Goal: Task Accomplishment & Management: Complete application form

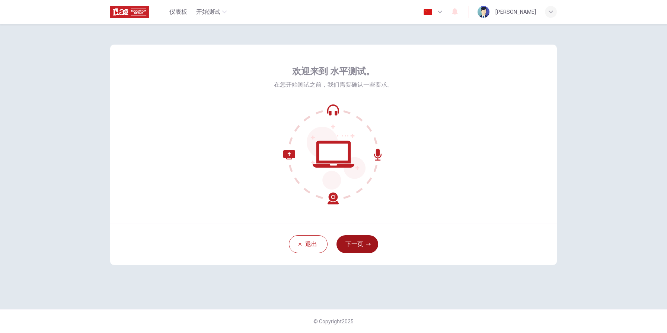
click at [367, 244] on icon "button" at bounding box center [368, 244] width 4 height 4
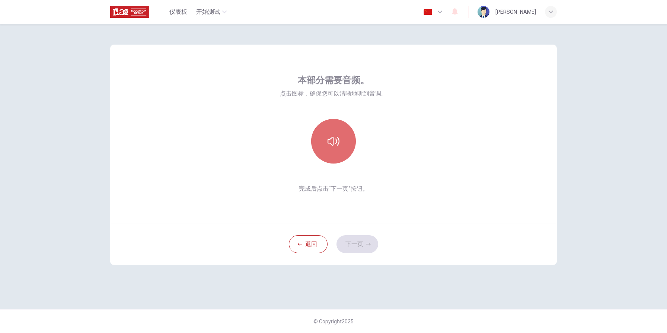
click at [341, 145] on button "button" at bounding box center [333, 141] width 45 height 45
click at [338, 144] on icon "button" at bounding box center [334, 141] width 12 height 9
click at [365, 248] on button "下一页" at bounding box center [357, 245] width 42 height 18
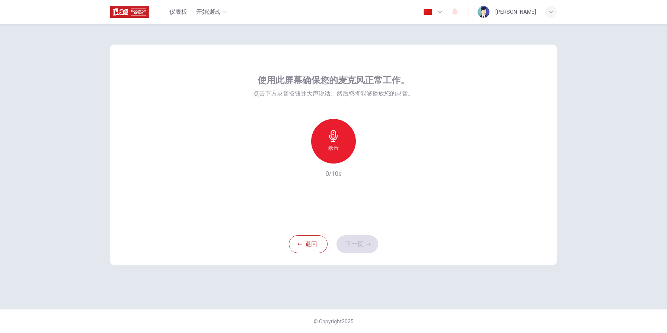
click at [341, 150] on div "录音" at bounding box center [333, 141] width 45 height 45
click at [369, 159] on icon "button" at bounding box center [367, 157] width 7 height 7
click at [299, 157] on icon "button" at bounding box center [299, 157] width 7 height 7
click at [336, 144] on h6 "录音" at bounding box center [333, 148] width 10 height 9
click at [369, 158] on icon "button" at bounding box center [368, 158] width 3 height 4
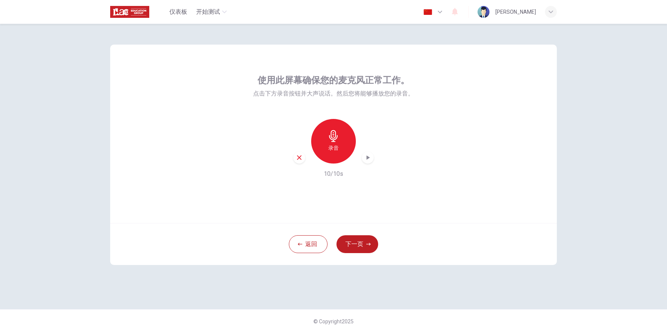
click at [369, 157] on icon "button" at bounding box center [368, 158] width 3 height 4
click at [369, 157] on icon "button" at bounding box center [367, 157] width 7 height 7
click at [369, 135] on div "录音" at bounding box center [333, 141] width 80 height 45
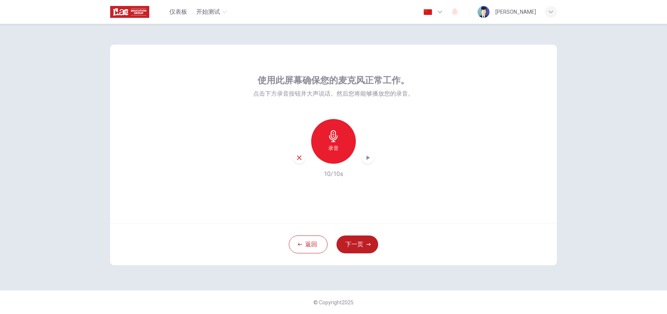
click at [366, 164] on div "录音 10/10s" at bounding box center [333, 149] width 161 height 60
click at [367, 160] on icon "button" at bounding box center [368, 158] width 3 height 4
click at [298, 162] on div "button" at bounding box center [299, 158] width 12 height 12
click at [335, 146] on h6 "录音" at bounding box center [333, 148] width 10 height 9
click at [370, 157] on icon "button" at bounding box center [367, 157] width 7 height 7
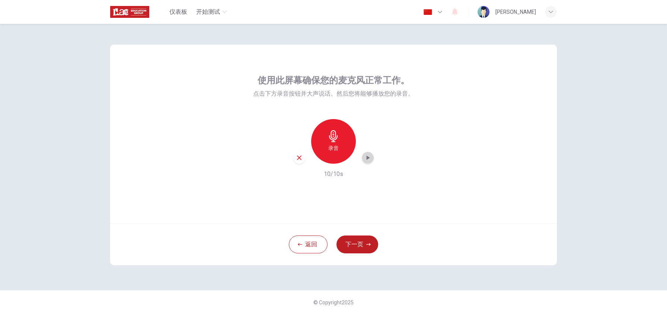
click at [370, 157] on icon "button" at bounding box center [367, 157] width 7 height 7
click at [358, 242] on button "下一页" at bounding box center [357, 245] width 42 height 18
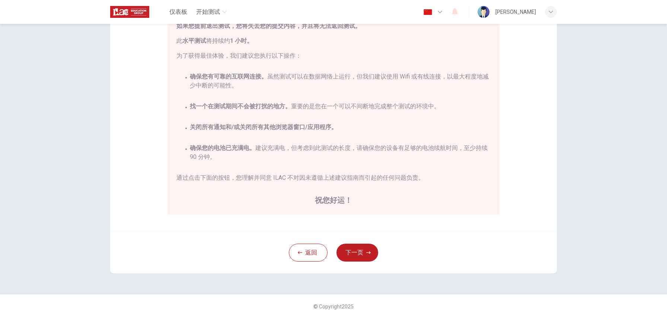
scroll to position [100, 0]
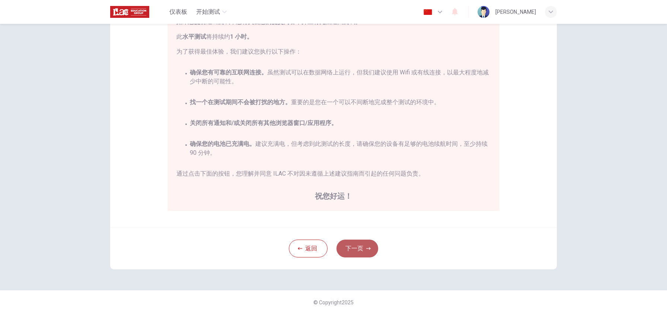
click at [357, 252] on button "下一页" at bounding box center [357, 249] width 42 height 18
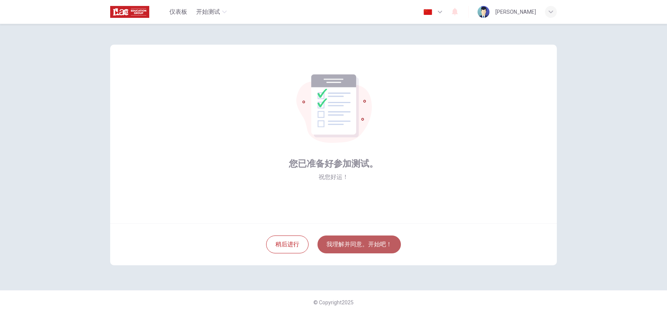
click at [360, 243] on button "我理解并同意。开始吧！" at bounding box center [358, 245] width 83 height 18
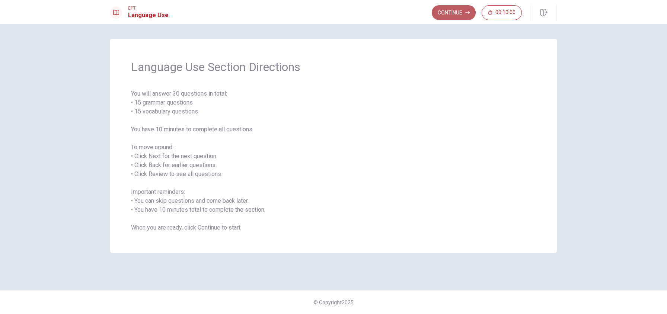
click at [463, 13] on button "Continue" at bounding box center [454, 12] width 44 height 15
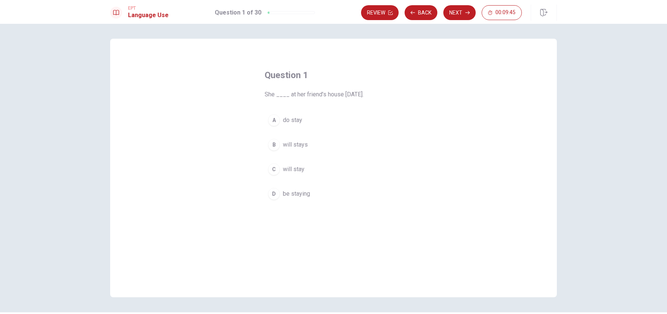
click at [301, 168] on span "will stay" at bounding box center [294, 169] width 22 height 9
click at [466, 7] on button "Next" at bounding box center [459, 12] width 32 height 15
click at [288, 196] on span "will" at bounding box center [287, 193] width 9 height 9
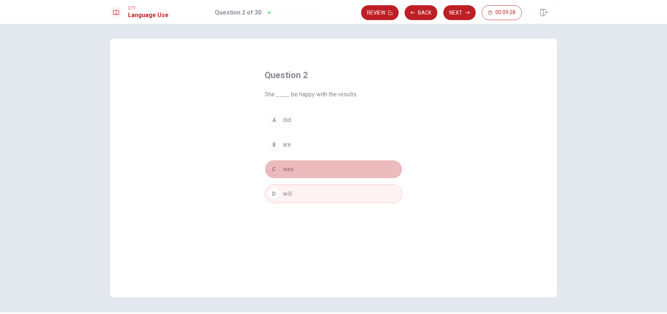
click at [289, 172] on span "was" at bounding box center [288, 169] width 11 height 9
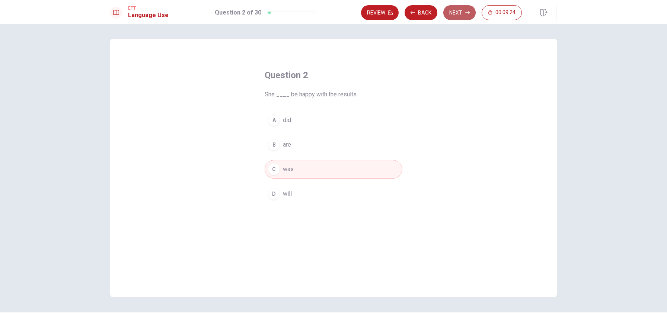
click at [460, 11] on button "Next" at bounding box center [459, 12] width 32 height 15
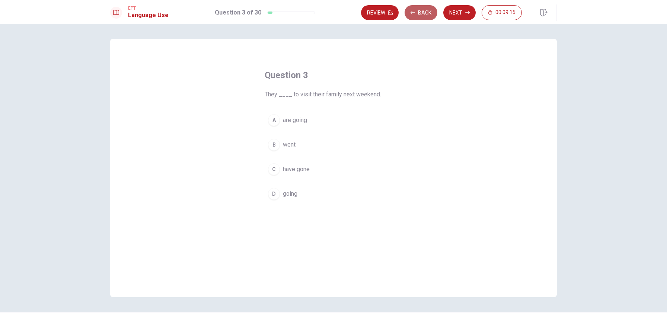
click at [412, 10] on button "Back" at bounding box center [421, 12] width 33 height 15
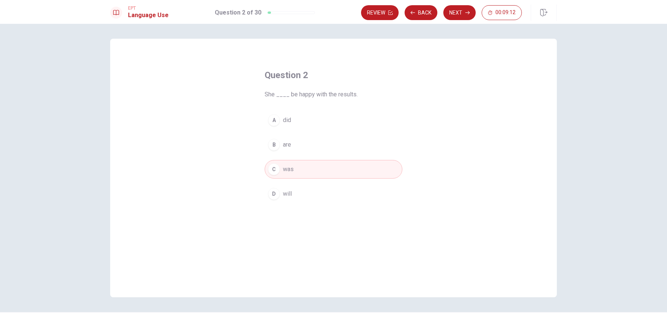
click at [459, 12] on button "Next" at bounding box center [459, 12] width 32 height 15
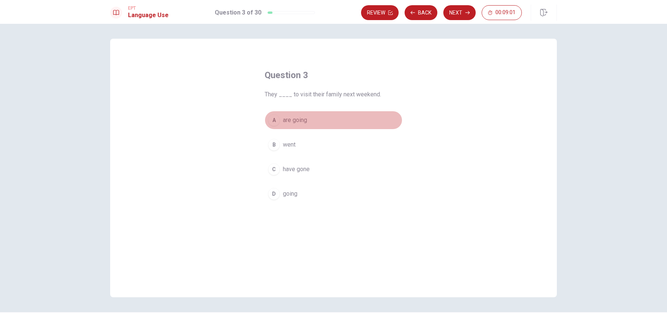
click at [279, 121] on div "A" at bounding box center [274, 120] width 12 height 12
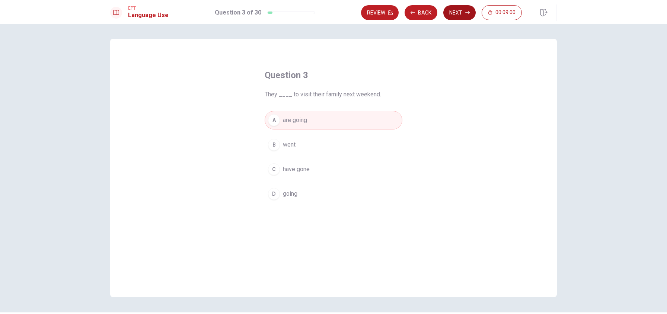
click at [458, 17] on button "Next" at bounding box center [459, 12] width 32 height 15
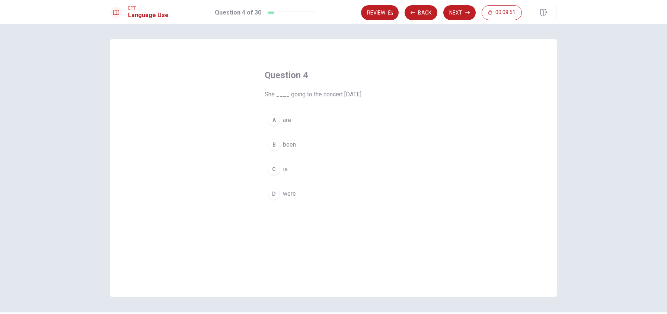
click at [283, 170] on span "is" at bounding box center [285, 169] width 5 height 9
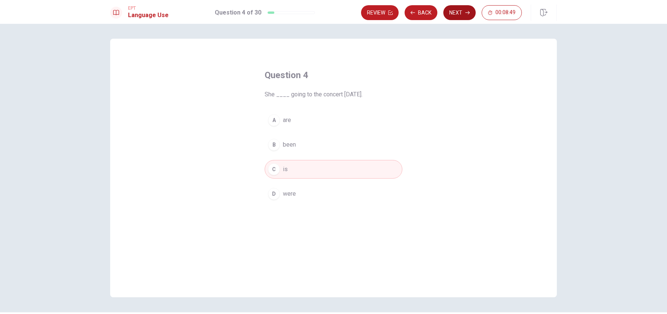
click at [464, 13] on button "Next" at bounding box center [459, 12] width 32 height 15
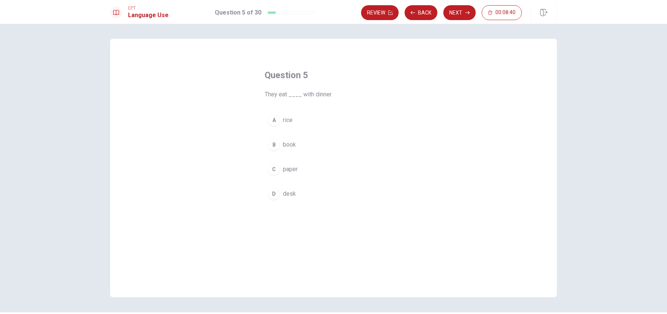
click at [289, 120] on span "rice" at bounding box center [288, 120] width 10 height 9
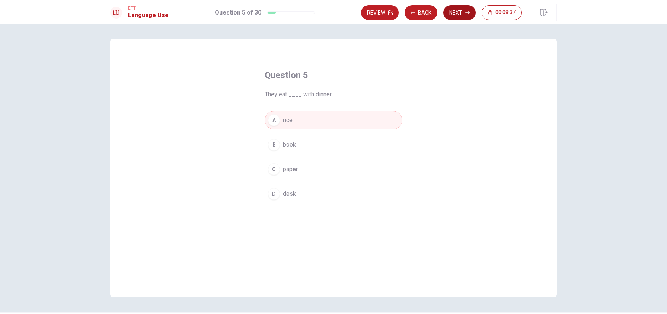
click at [453, 15] on button "Next" at bounding box center [459, 12] width 32 height 15
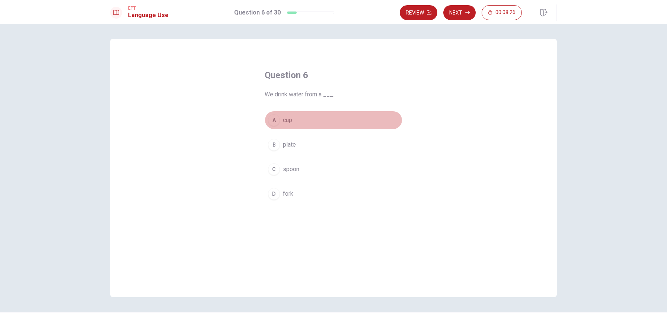
click at [291, 121] on span "cup" at bounding box center [287, 120] width 9 height 9
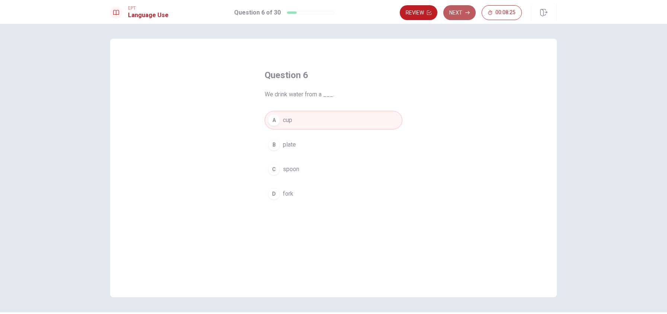
click at [462, 17] on button "Next" at bounding box center [459, 12] width 32 height 15
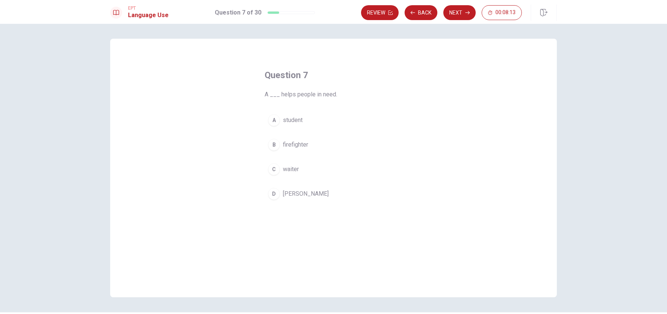
click at [303, 147] on span "firefighter" at bounding box center [295, 144] width 25 height 9
click at [456, 13] on button "Next" at bounding box center [459, 12] width 32 height 15
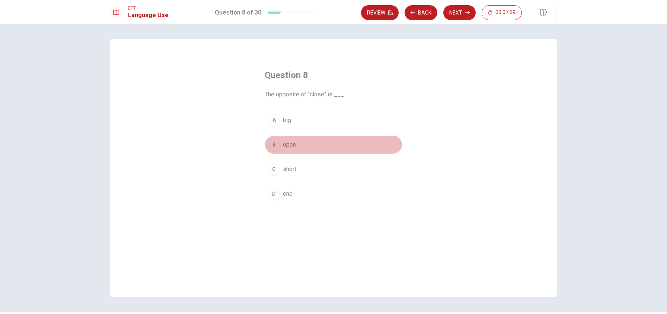
click at [291, 147] on span "open" at bounding box center [289, 144] width 13 height 9
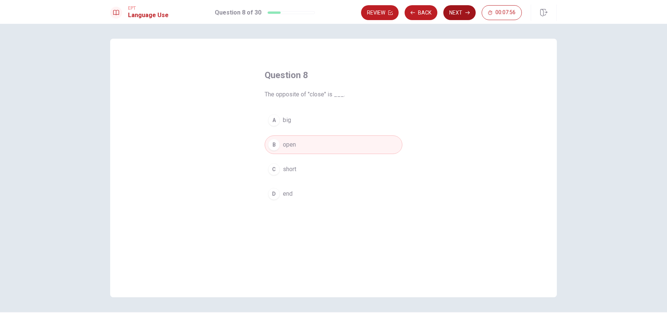
click at [464, 10] on button "Next" at bounding box center [459, 12] width 32 height 15
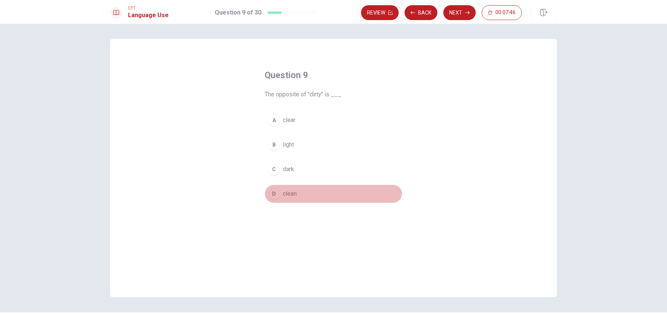
click at [293, 197] on span "clean" at bounding box center [290, 193] width 14 height 9
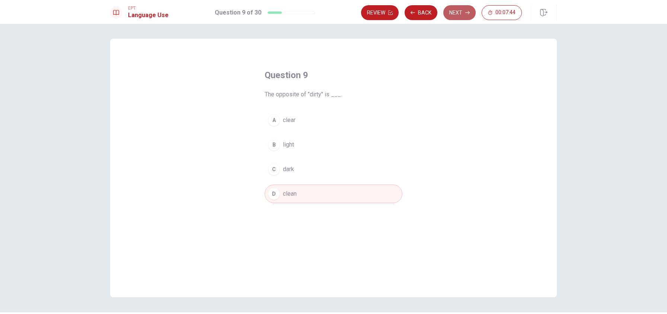
click at [453, 14] on button "Next" at bounding box center [459, 12] width 32 height 15
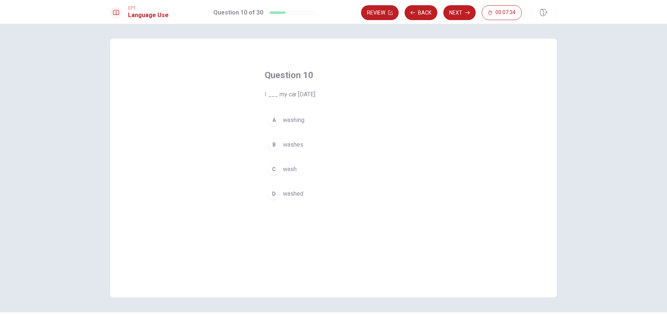
click at [294, 196] on span "washed" at bounding box center [293, 193] width 20 height 9
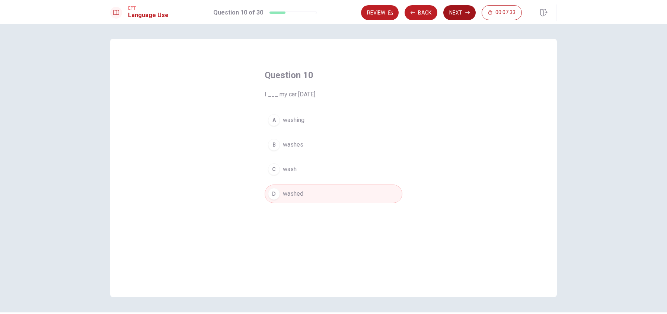
click at [460, 12] on button "Next" at bounding box center [459, 12] width 32 height 15
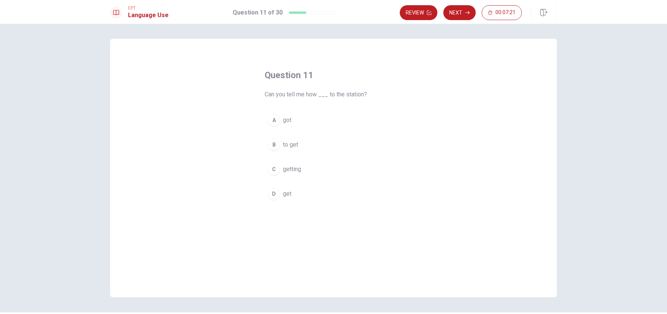
click at [291, 147] on span "to get" at bounding box center [290, 144] width 15 height 9
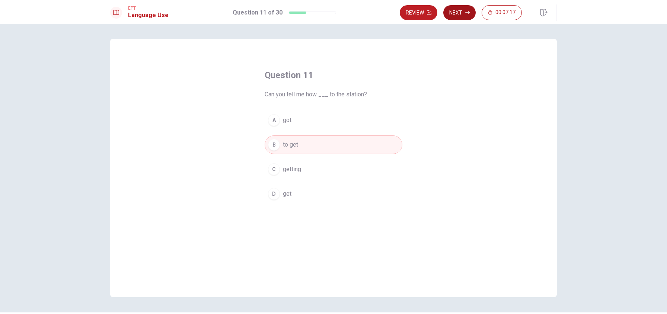
click at [467, 15] on icon "button" at bounding box center [467, 12] width 4 height 4
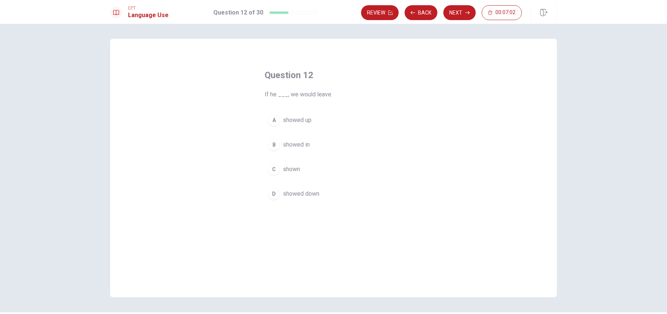
click at [303, 121] on span "showed up" at bounding box center [297, 120] width 29 height 9
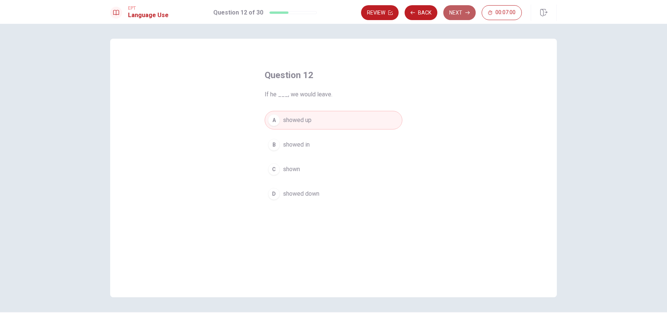
click at [452, 15] on button "Next" at bounding box center [459, 12] width 32 height 15
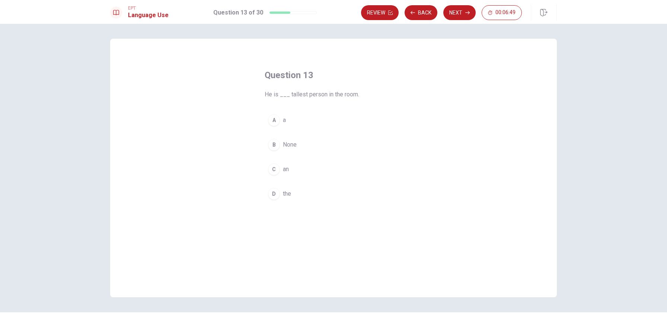
click at [283, 124] on span "a" at bounding box center [284, 120] width 3 height 9
click at [290, 190] on span "the" at bounding box center [287, 193] width 8 height 9
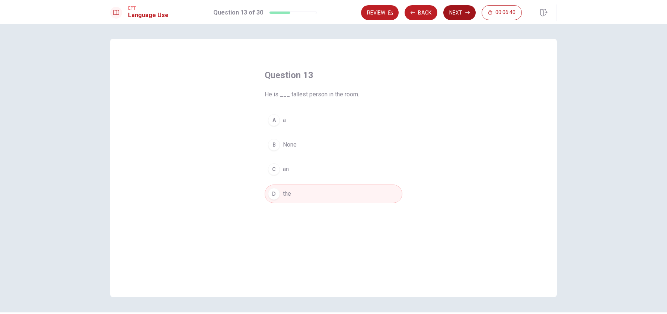
click at [463, 14] on button "Next" at bounding box center [459, 12] width 32 height 15
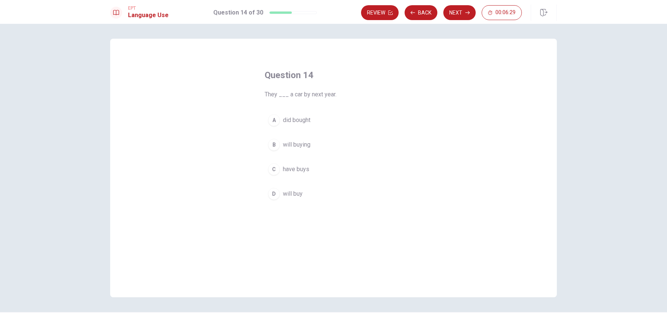
click at [293, 192] on span "will buy" at bounding box center [293, 193] width 20 height 9
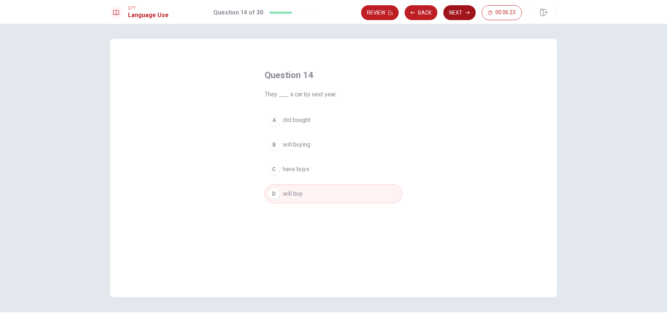
click at [461, 15] on button "Next" at bounding box center [459, 12] width 32 height 15
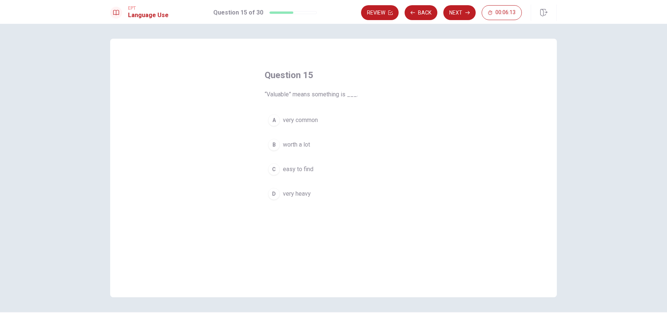
click at [291, 145] on span "worth a lot" at bounding box center [296, 144] width 27 height 9
click at [456, 16] on button "Next" at bounding box center [459, 12] width 32 height 15
click at [293, 193] on span "open" at bounding box center [289, 193] width 13 height 9
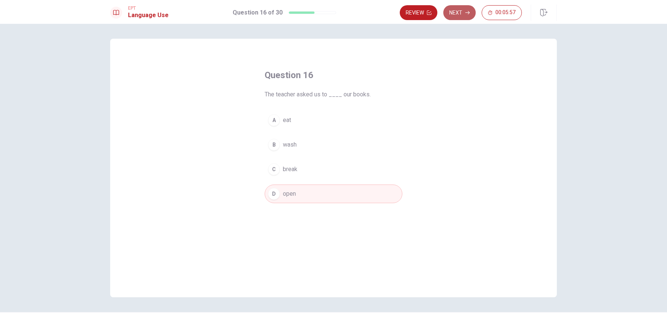
click at [454, 13] on button "Next" at bounding box center [459, 12] width 32 height 15
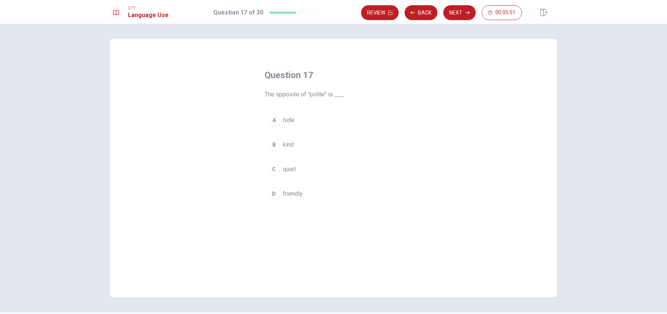
click at [290, 122] on span "rude" at bounding box center [289, 120] width 12 height 9
click at [457, 16] on button "Next" at bounding box center [459, 12] width 32 height 15
click at [291, 122] on span "watch" at bounding box center [290, 120] width 15 height 9
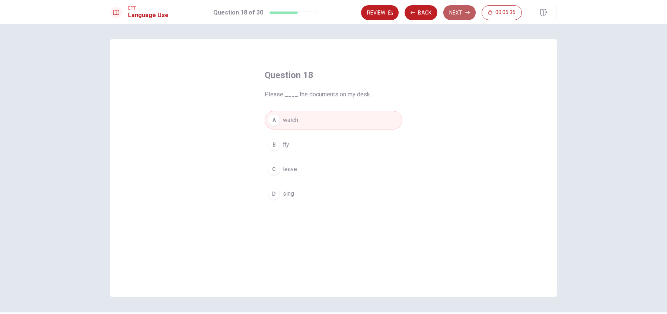
click at [462, 15] on button "Next" at bounding box center [459, 12] width 32 height 15
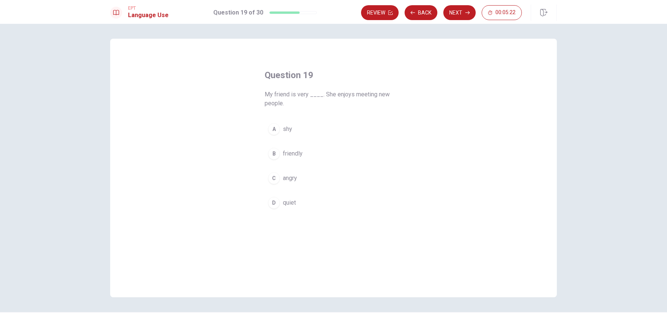
click at [293, 150] on span "friendly" at bounding box center [293, 153] width 20 height 9
click at [455, 10] on button "Next" at bounding box center [459, 12] width 32 height 15
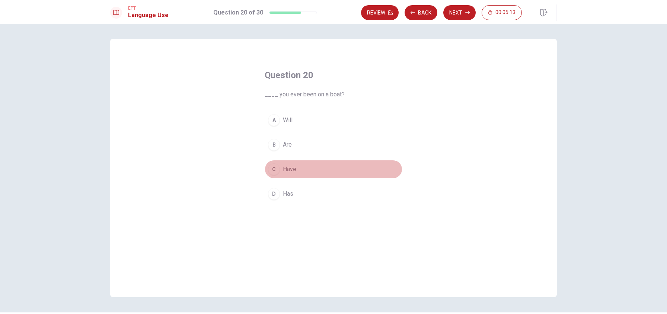
click at [289, 170] on span "Have" at bounding box center [289, 169] width 13 height 9
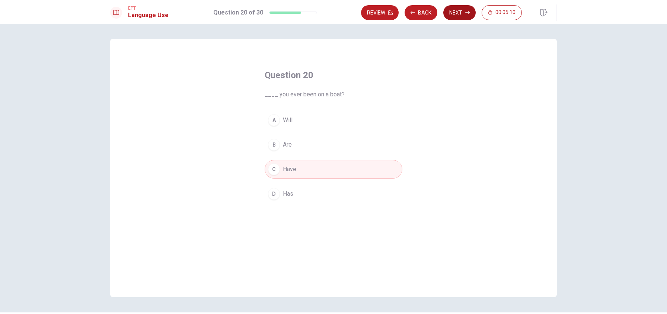
click at [459, 12] on button "Next" at bounding box center [459, 12] width 32 height 15
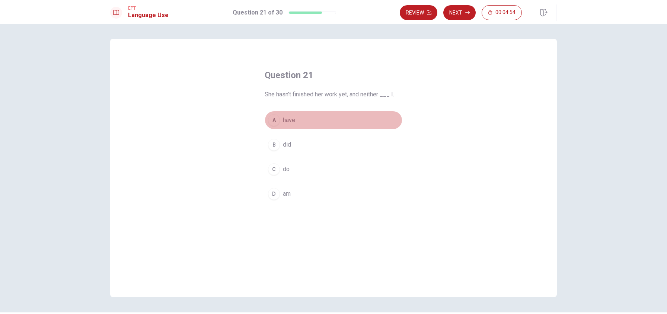
click at [280, 124] on button "A have" at bounding box center [334, 120] width 138 height 19
click at [461, 17] on button "Next" at bounding box center [459, 12] width 32 height 15
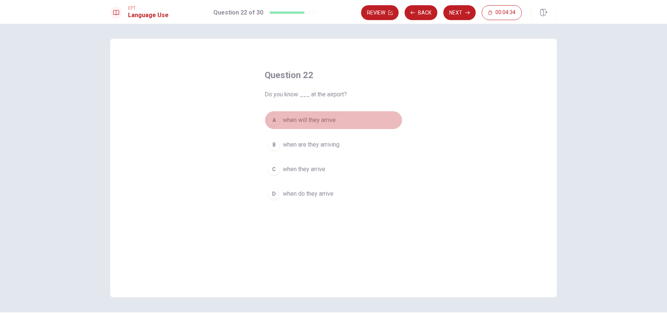
click at [327, 120] on span "when will they arrive" at bounding box center [309, 120] width 53 height 9
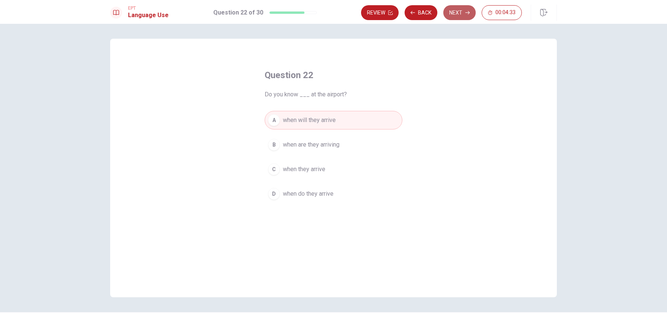
click at [456, 19] on button "Next" at bounding box center [459, 12] width 32 height 15
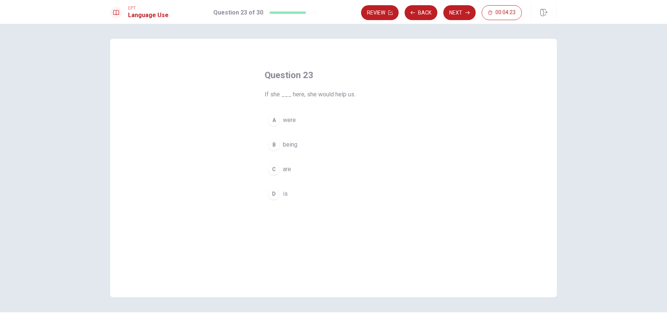
click at [287, 126] on button "A were" at bounding box center [334, 120] width 138 height 19
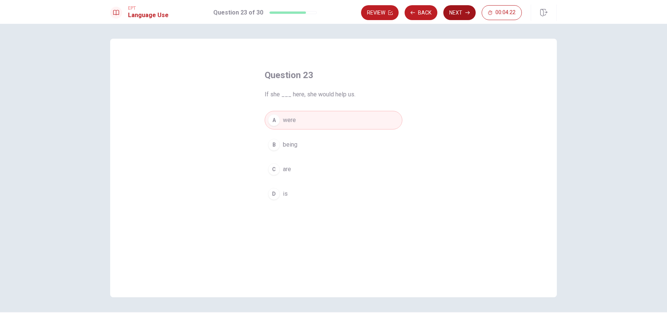
click at [459, 13] on button "Next" at bounding box center [459, 12] width 32 height 15
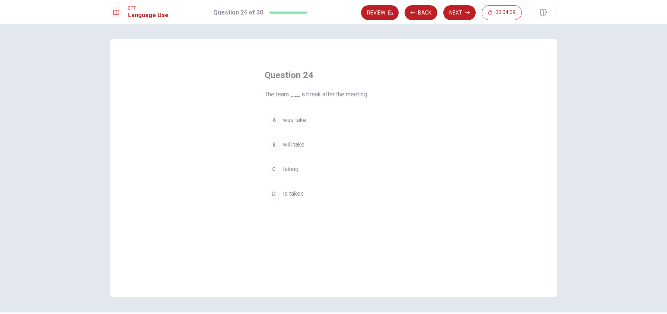
click at [300, 143] on span "will take" at bounding box center [294, 144] width 22 height 9
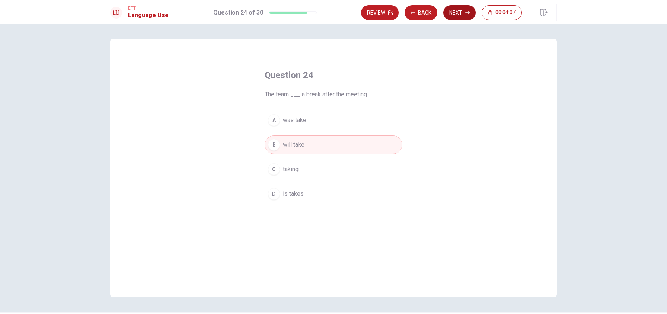
click at [451, 15] on button "Next" at bounding box center [459, 12] width 32 height 15
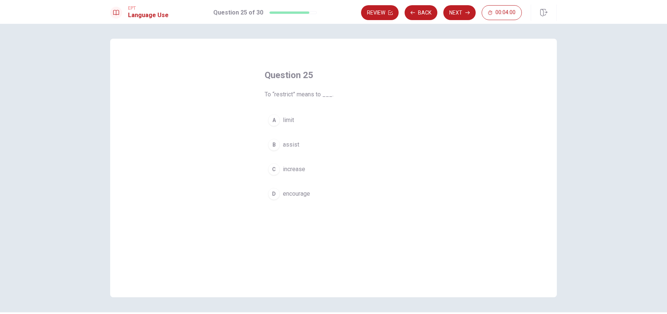
click at [285, 121] on span "limit" at bounding box center [288, 120] width 11 height 9
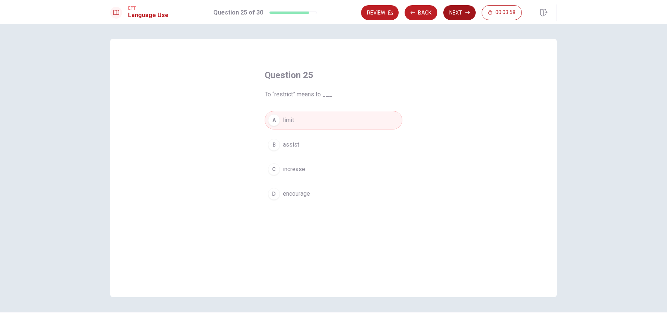
click at [458, 16] on button "Next" at bounding box center [459, 12] width 32 height 15
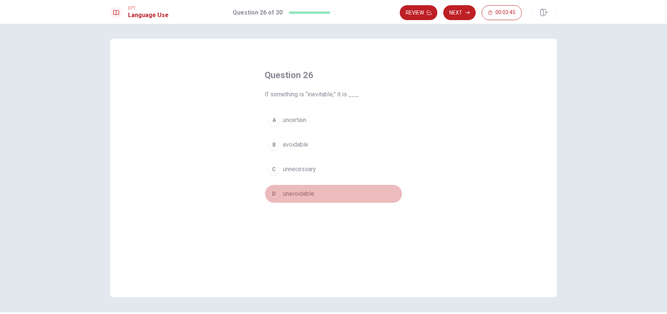
click at [303, 193] on span "unavoidable" at bounding box center [298, 193] width 31 height 9
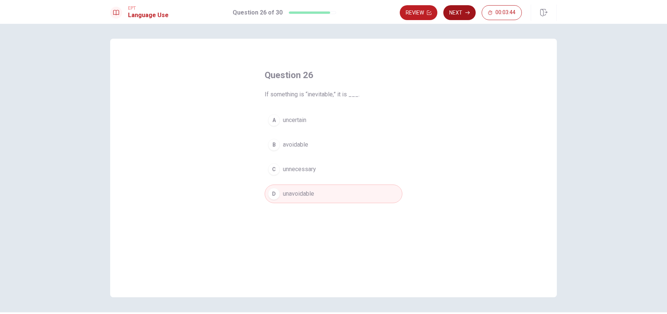
click at [459, 13] on button "Next" at bounding box center [459, 12] width 32 height 15
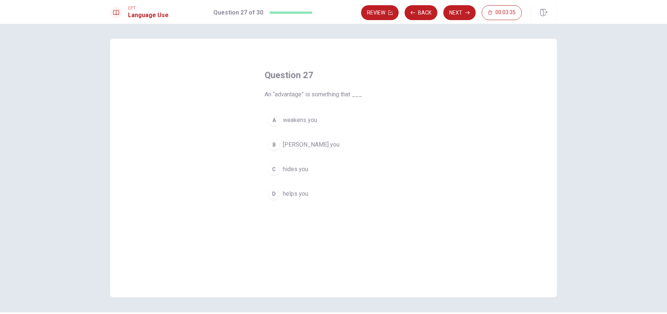
click at [307, 195] on span "helps you" at bounding box center [295, 193] width 25 height 9
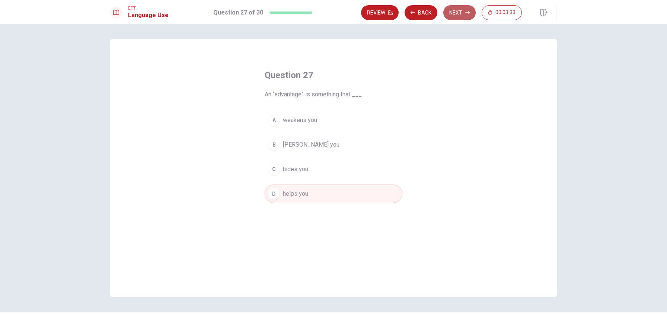
click at [456, 18] on button "Next" at bounding box center [459, 12] width 32 height 15
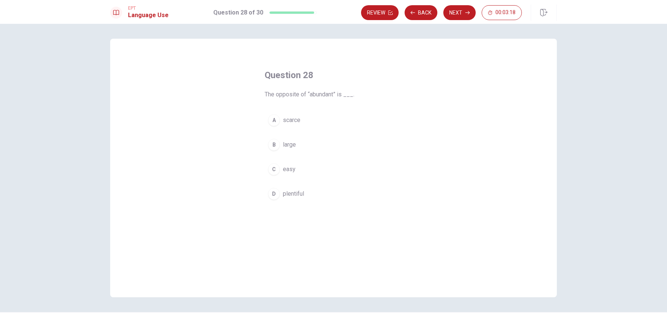
click at [300, 191] on span "plentiful" at bounding box center [293, 193] width 21 height 9
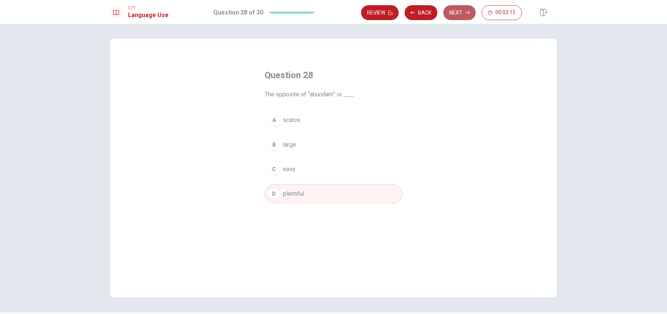
click at [456, 15] on button "Next" at bounding box center [459, 12] width 32 height 15
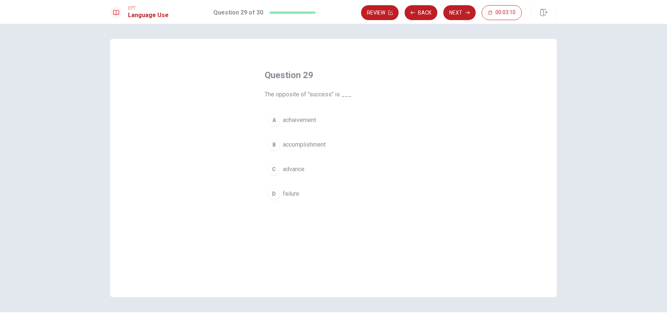
click at [318, 189] on button "D failure" at bounding box center [334, 194] width 138 height 19
click at [460, 16] on button "Next" at bounding box center [459, 12] width 32 height 15
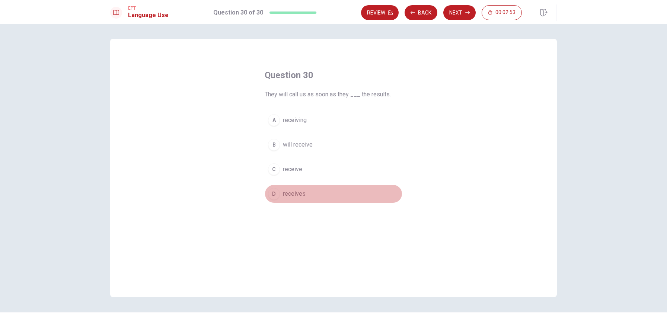
click at [301, 195] on span "receives" at bounding box center [294, 193] width 23 height 9
click at [300, 178] on button "C receive" at bounding box center [334, 169] width 138 height 19
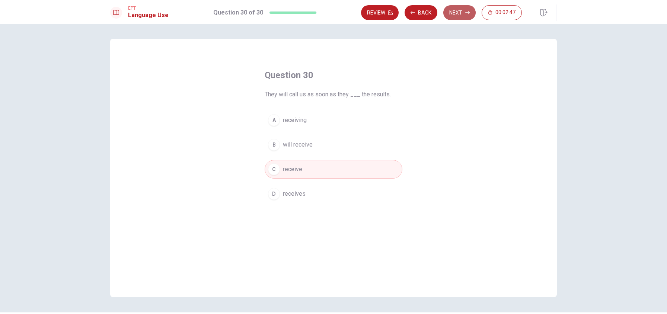
click at [463, 12] on button "Next" at bounding box center [459, 12] width 32 height 15
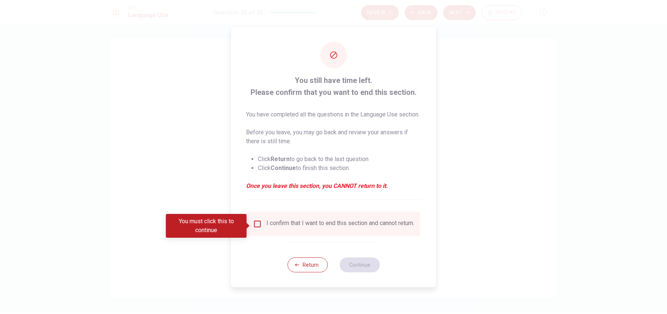
click at [258, 227] on input "You must click this to continue" at bounding box center [257, 224] width 9 height 9
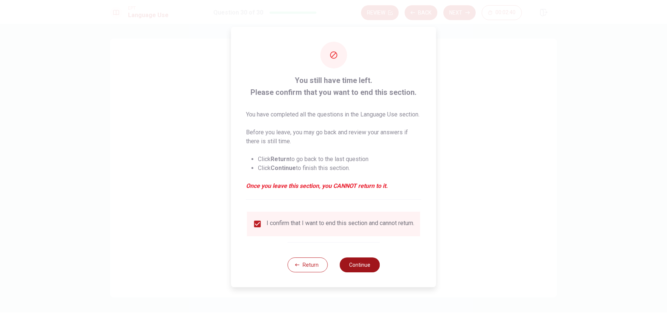
click at [369, 269] on button "Continue" at bounding box center [359, 265] width 40 height 15
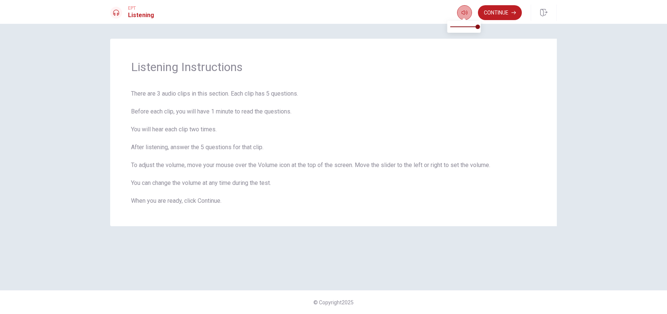
click at [462, 13] on icon "button" at bounding box center [465, 13] width 6 height 6
click at [498, 13] on button "Continue" at bounding box center [500, 12] width 44 height 15
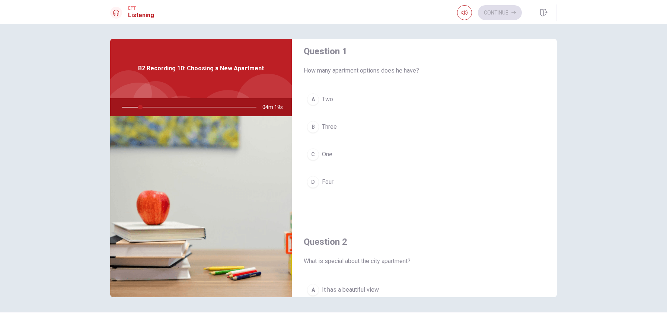
scroll to position [9, 0]
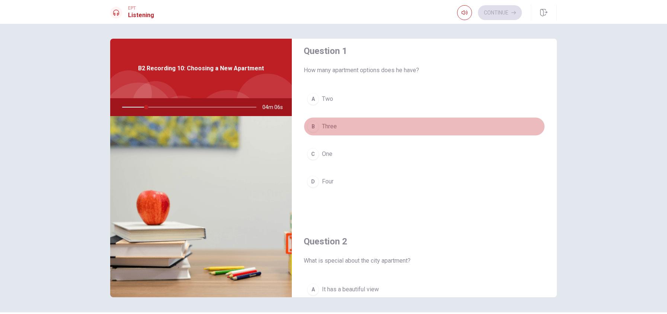
click at [319, 127] on button "B Three" at bounding box center [424, 126] width 241 height 19
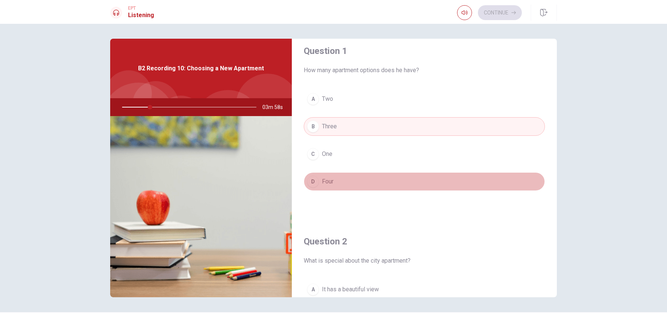
click at [337, 181] on button "D Four" at bounding box center [424, 181] width 241 height 19
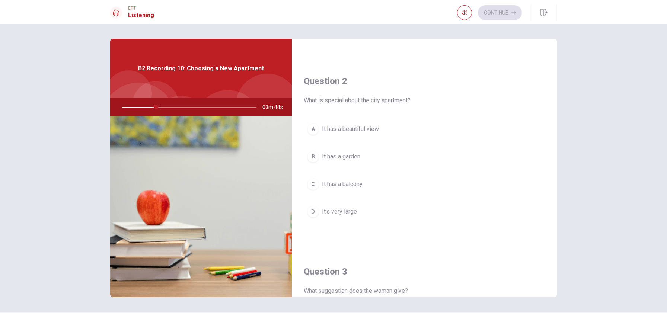
scroll to position [170, 0]
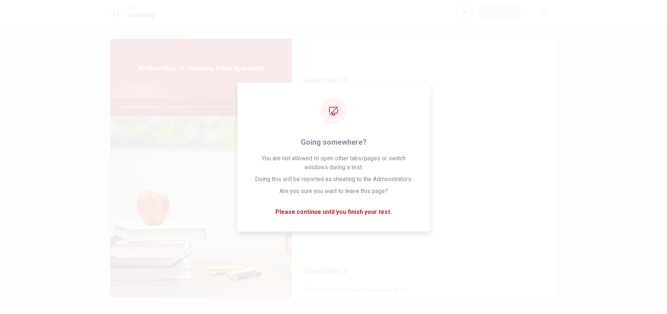
click at [623, 287] on div "Question 1 How many apartment options does he have? A Two B Three C One D Four …" at bounding box center [333, 169] width 667 height 290
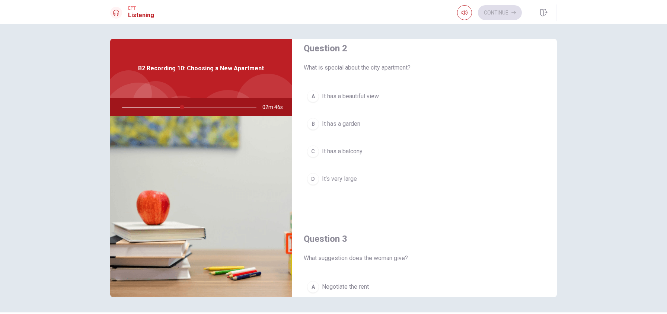
scroll to position [201, 0]
click at [590, 86] on div "Question 1 How many apartment options does he have? A Two B Three C One D Four …" at bounding box center [333, 169] width 667 height 290
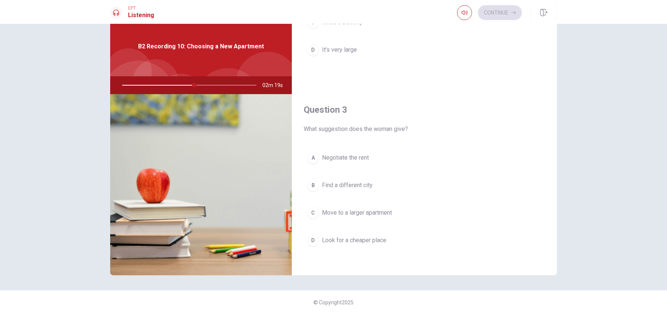
scroll to position [310, 0]
click at [362, 160] on span "Negotiate the rent" at bounding box center [345, 157] width 47 height 9
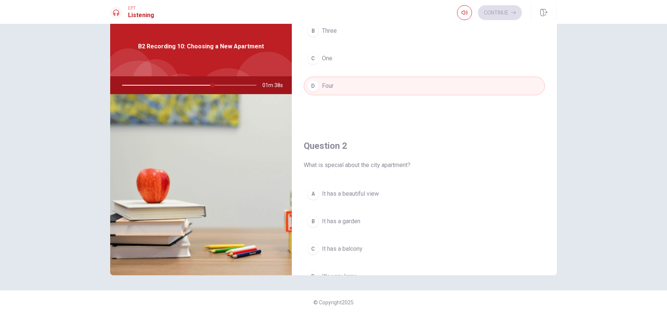
scroll to position [83, 0]
click at [362, 224] on button "B It has a garden" at bounding box center [424, 220] width 241 height 19
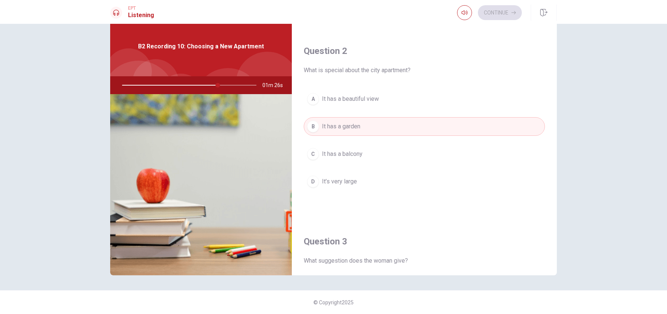
scroll to position [0, 0]
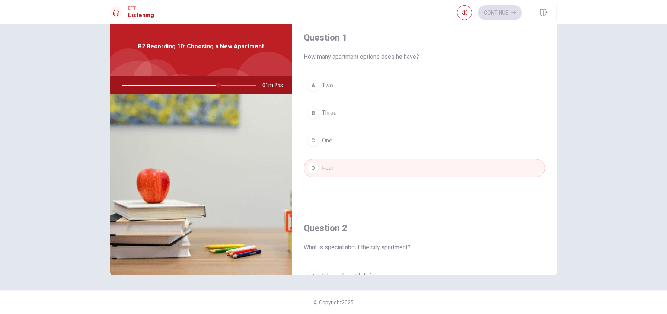
click at [170, 84] on div at bounding box center [187, 85] width 149 height 18
drag, startPoint x: 220, startPoint y: 86, endPoint x: 175, endPoint y: 85, distance: 45.0
click at [175, 85] on div at bounding box center [187, 85] width 149 height 18
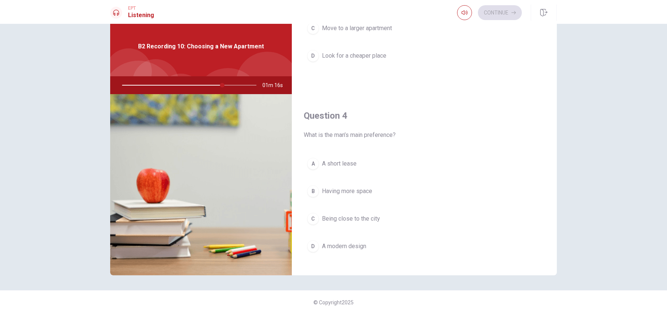
scroll to position [494, 0]
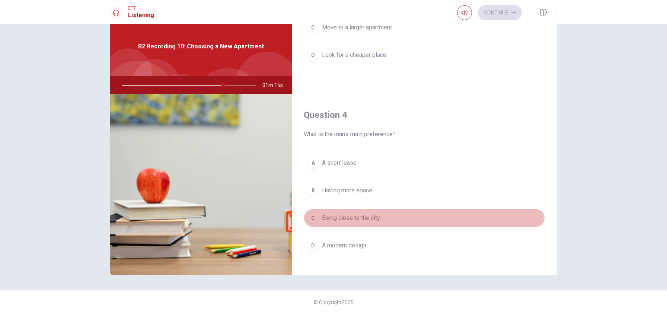
click at [365, 213] on button "C Being close to the city" at bounding box center [424, 218] width 241 height 19
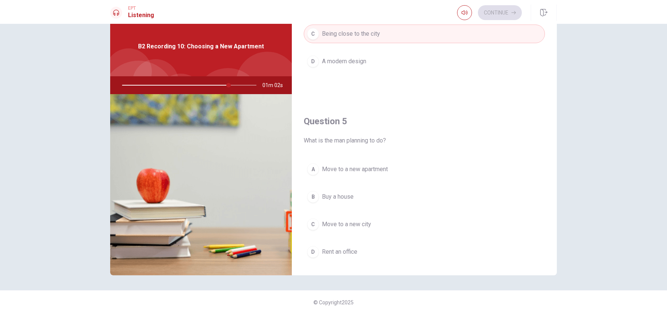
scroll to position [694, 0]
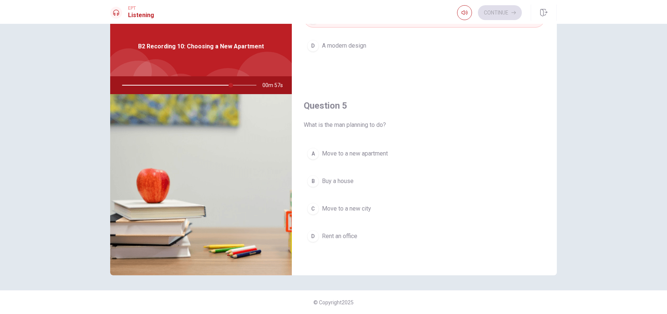
click at [329, 185] on span "Buy a house" at bounding box center [338, 181] width 32 height 9
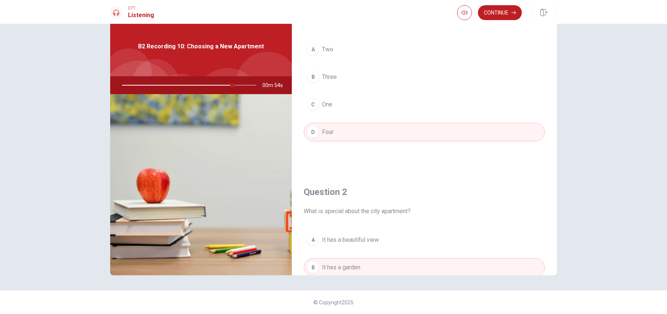
scroll to position [31, 0]
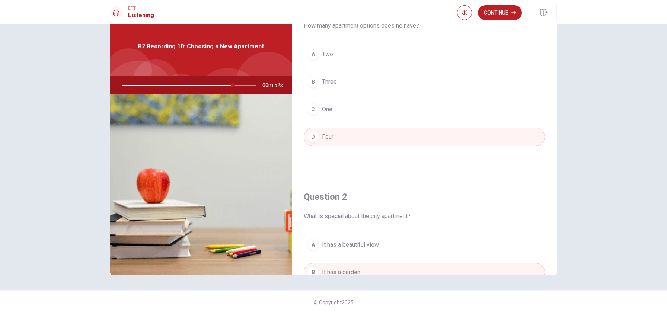
click at [119, 16] on div at bounding box center [116, 13] width 12 height 12
click at [139, 85] on div at bounding box center [187, 85] width 149 height 18
click at [138, 85] on div at bounding box center [187, 85] width 149 height 18
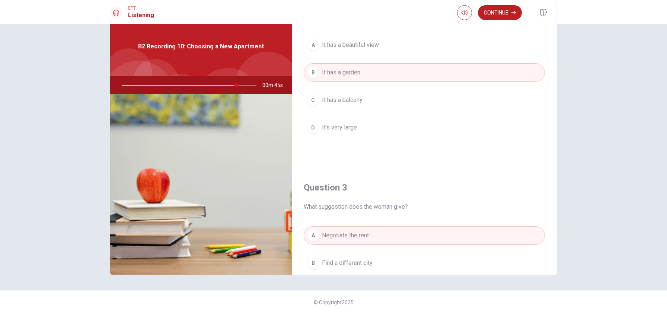
scroll to position [263, 0]
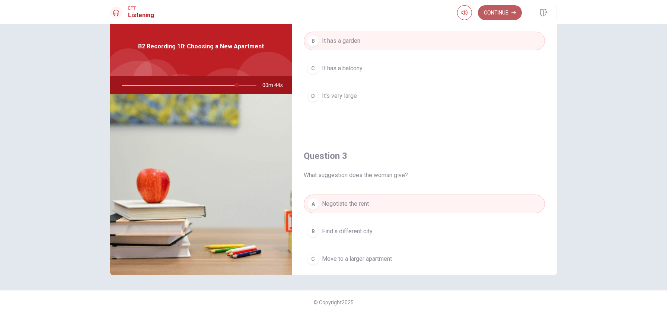
click at [499, 15] on button "Continue" at bounding box center [500, 12] width 44 height 15
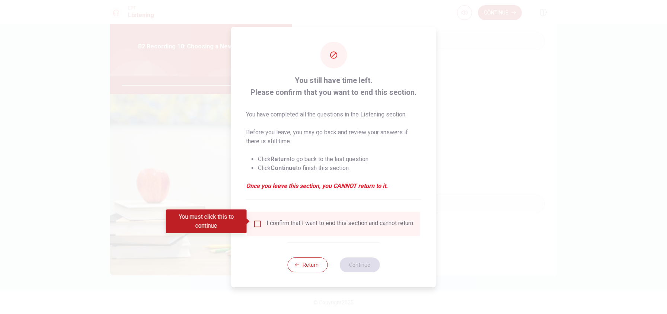
click at [258, 221] on input "You must click this to continue" at bounding box center [257, 224] width 9 height 9
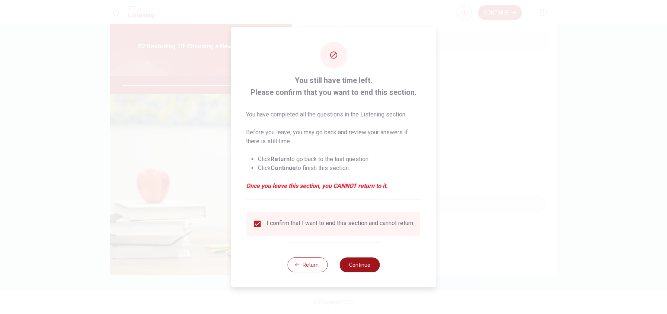
click at [373, 264] on button "Continue" at bounding box center [359, 265] width 40 height 15
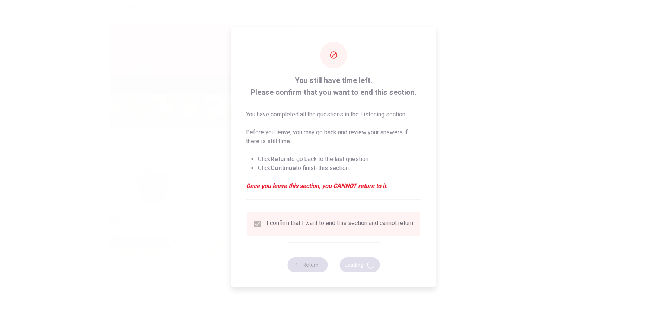
type input "87"
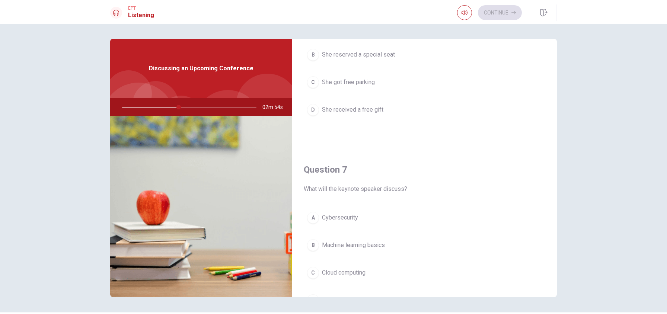
scroll to position [0, 0]
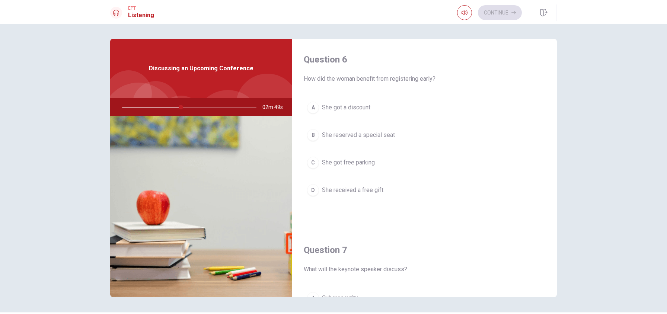
click at [358, 108] on span "She got a discount" at bounding box center [346, 107] width 48 height 9
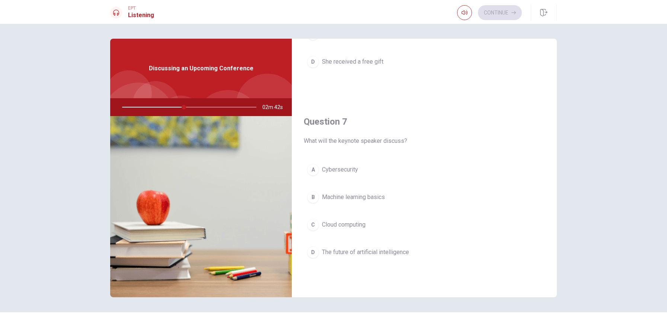
scroll to position [130, 0]
click at [398, 249] on span "The future of artificial intelligence" at bounding box center [365, 251] width 87 height 9
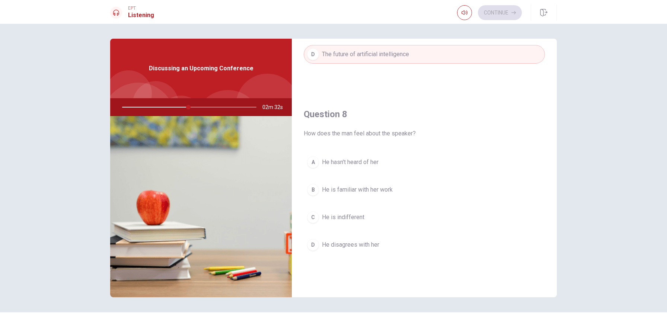
scroll to position [328, 0]
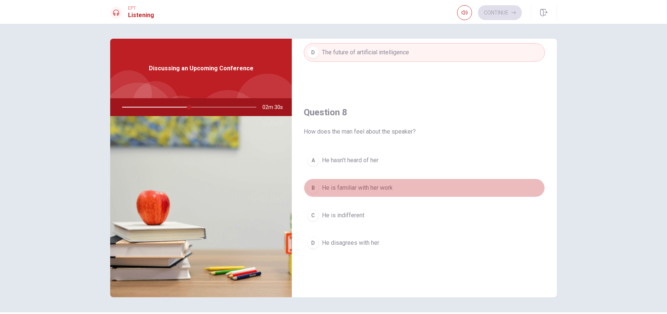
click at [383, 190] on span "He is familiar with her work" at bounding box center [357, 187] width 71 height 9
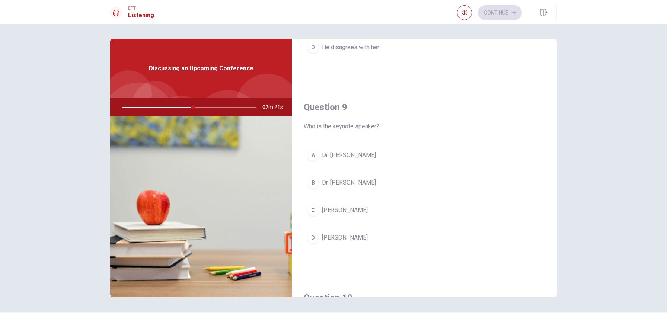
scroll to position [529, 0]
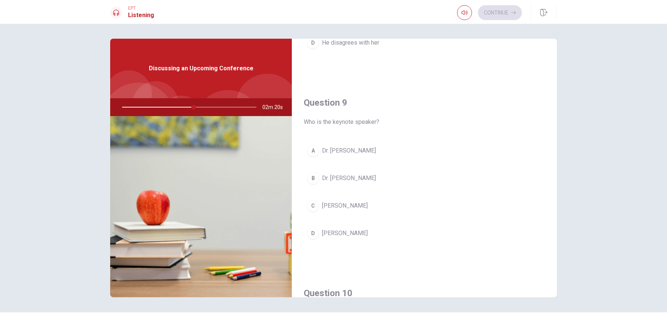
click at [356, 180] on span "Dr. [PERSON_NAME]" at bounding box center [349, 178] width 54 height 9
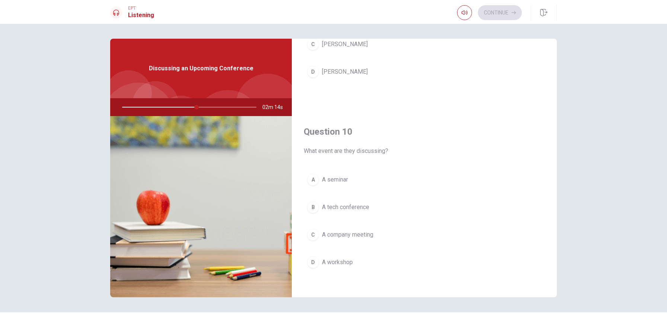
scroll to position [694, 0]
click at [345, 232] on span "A company meeting" at bounding box center [347, 230] width 51 height 9
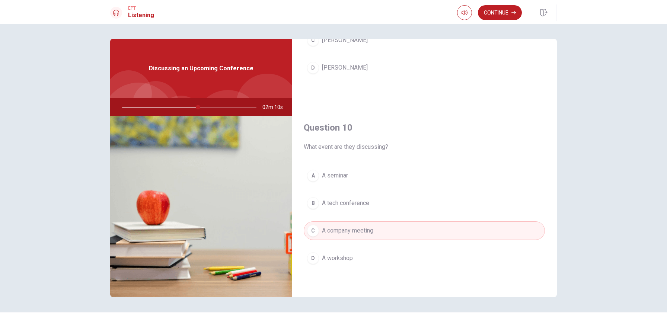
scroll to position [22, 0]
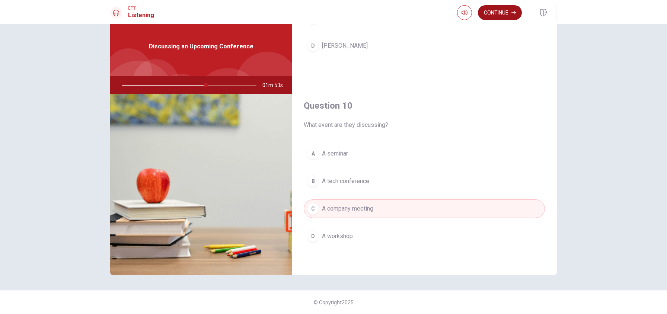
click at [493, 17] on button "Continue" at bounding box center [500, 12] width 44 height 15
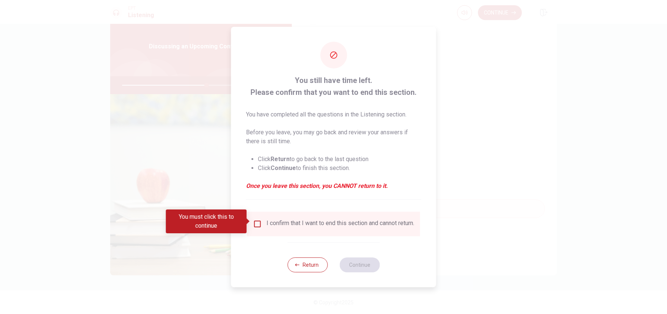
click at [259, 220] on input "You must click this to continue" at bounding box center [257, 224] width 9 height 9
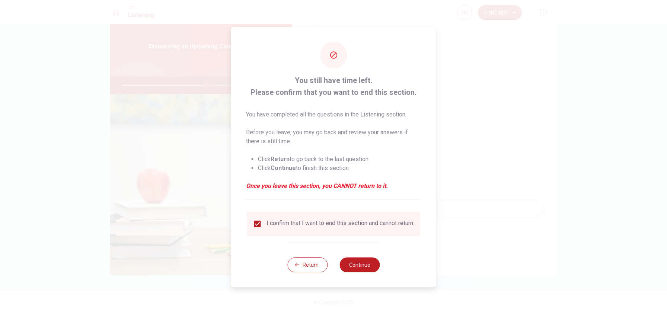
click at [373, 281] on div "Return Continue" at bounding box center [333, 264] width 92 height 45
click at [368, 272] on button "Continue" at bounding box center [359, 265] width 40 height 15
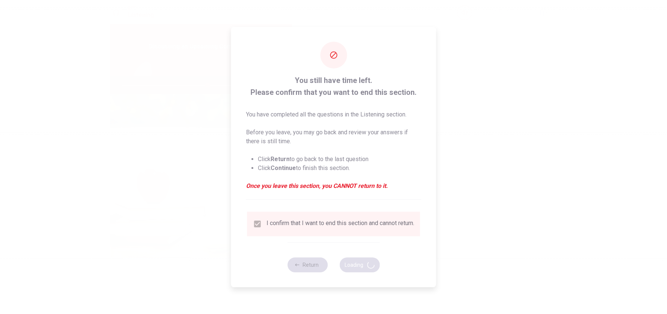
type input "64"
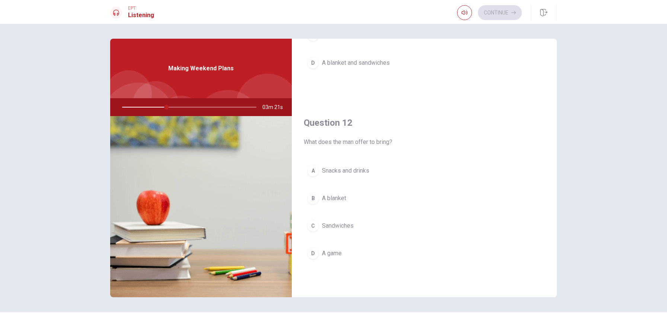
scroll to position [128, 0]
click at [364, 169] on span "Snacks and drinks" at bounding box center [345, 170] width 47 height 9
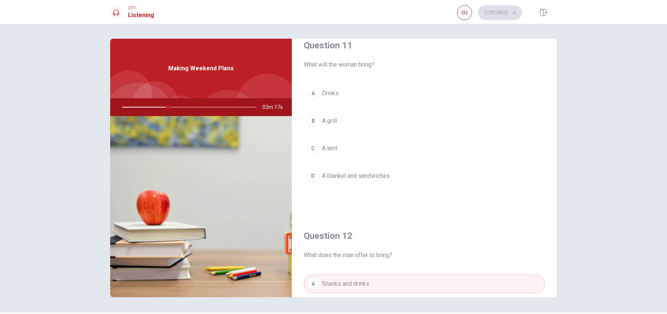
scroll to position [0, 0]
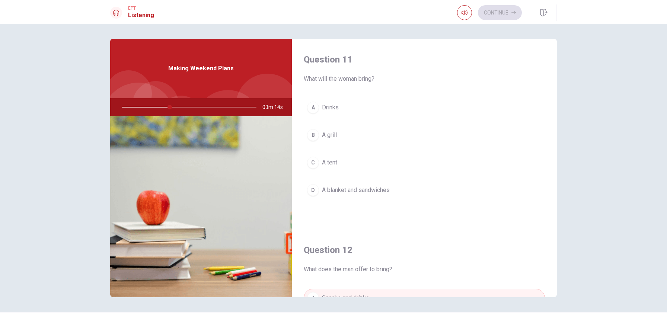
click at [362, 193] on span "A blanket and sandwiches" at bounding box center [356, 190] width 68 height 9
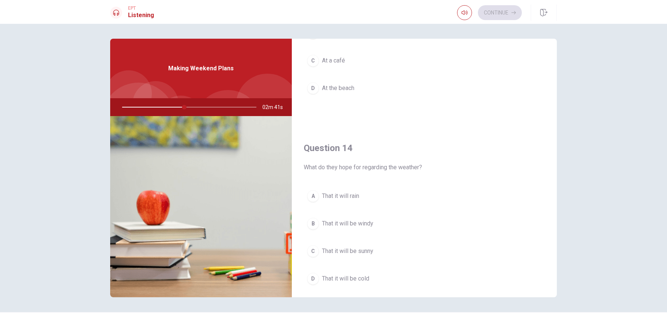
scroll to position [485, 0]
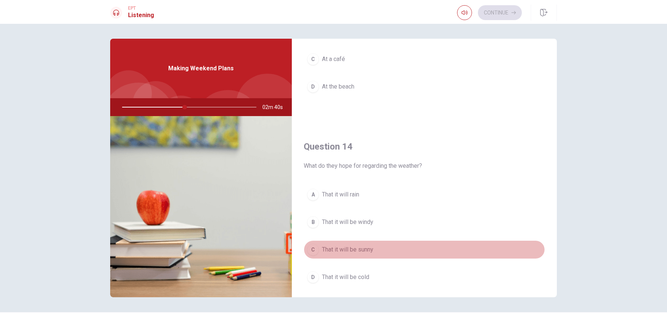
click at [370, 250] on span "That it will be sunny" at bounding box center [347, 249] width 51 height 9
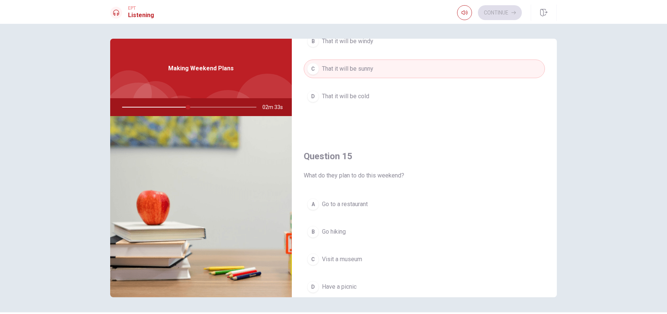
scroll to position [682, 0]
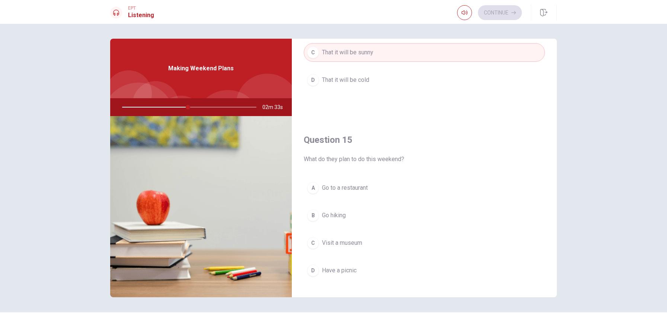
click at [357, 272] on span "Have a picnic" at bounding box center [339, 270] width 35 height 9
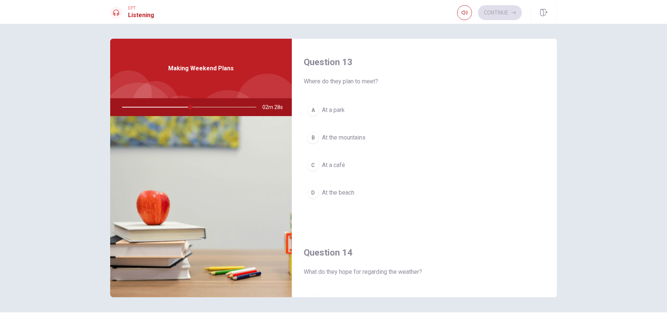
scroll to position [373, 0]
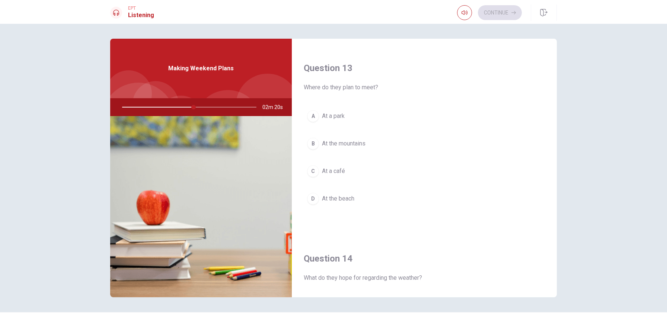
click at [354, 139] on span "At the mountains" at bounding box center [344, 143] width 44 height 9
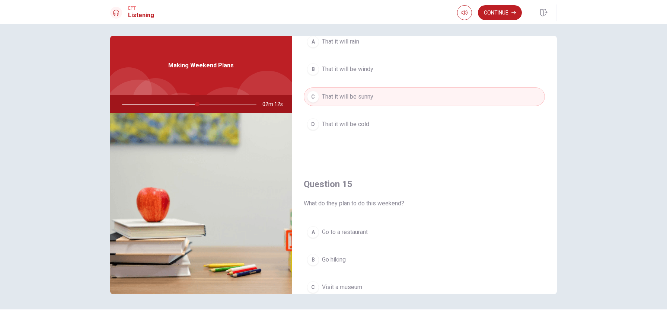
scroll to position [590, 0]
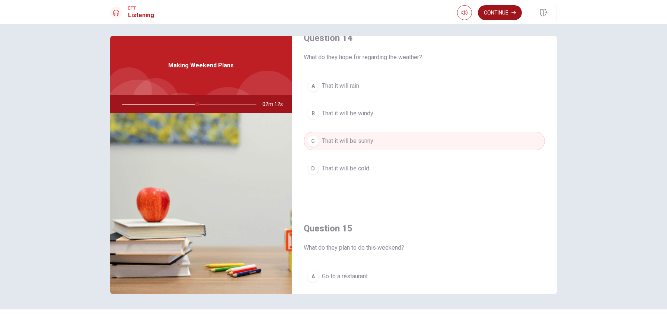
click at [501, 15] on button "Continue" at bounding box center [500, 12] width 44 height 15
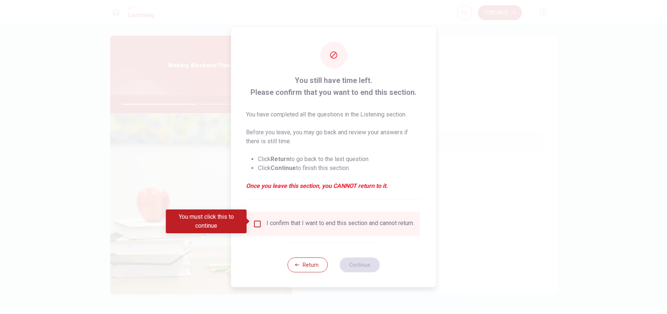
click at [254, 224] on input "You must click this to continue" at bounding box center [257, 224] width 9 height 9
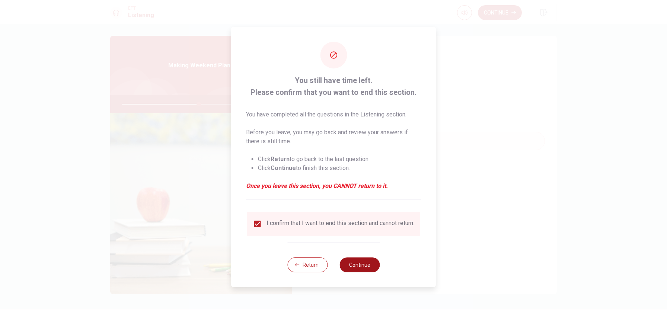
click at [361, 265] on button "Continue" at bounding box center [359, 265] width 40 height 15
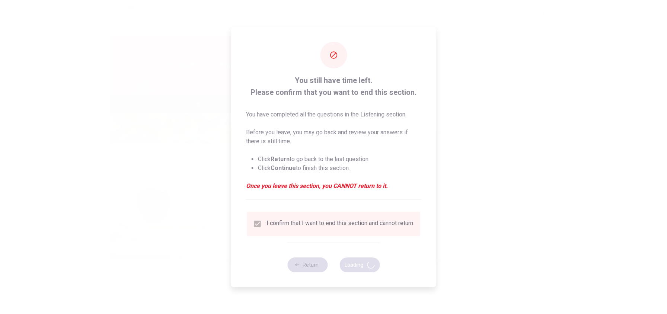
type input "58"
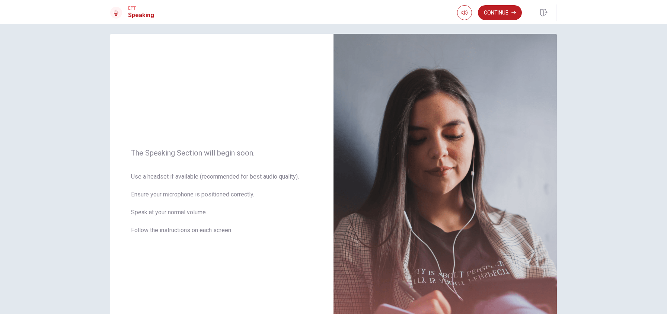
scroll to position [6, 0]
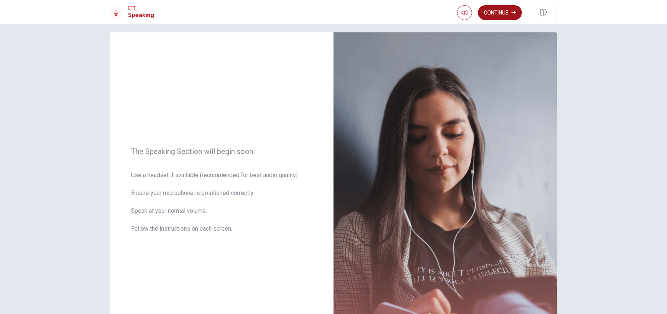
click at [502, 11] on button "Continue" at bounding box center [500, 12] width 44 height 15
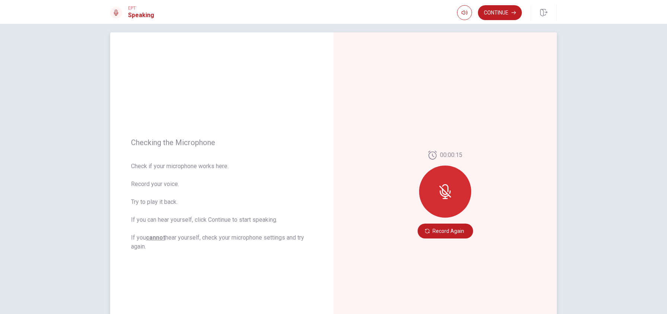
click at [448, 185] on icon at bounding box center [445, 191] width 15 height 15
click at [447, 232] on button "Record Again" at bounding box center [445, 231] width 55 height 15
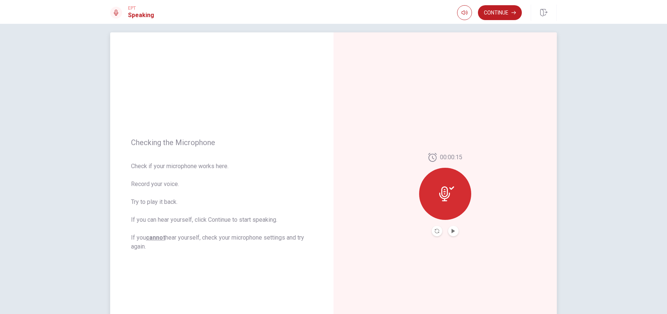
click at [452, 234] on button "Play Audio" at bounding box center [453, 231] width 10 height 10
click at [496, 3] on div "EPT Speaking Continue" at bounding box center [333, 12] width 667 height 24
click at [499, 11] on button "Continue" at bounding box center [500, 12] width 44 height 15
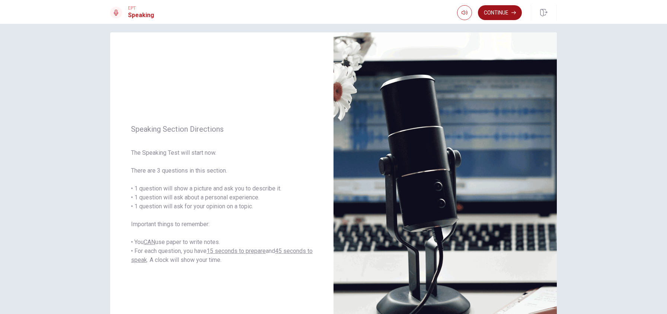
click at [502, 15] on button "Continue" at bounding box center [500, 12] width 44 height 15
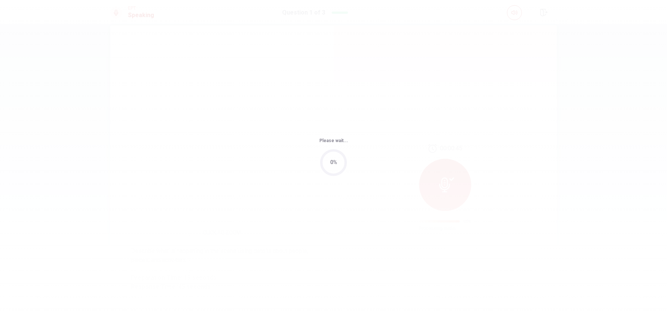
scroll to position [0, 0]
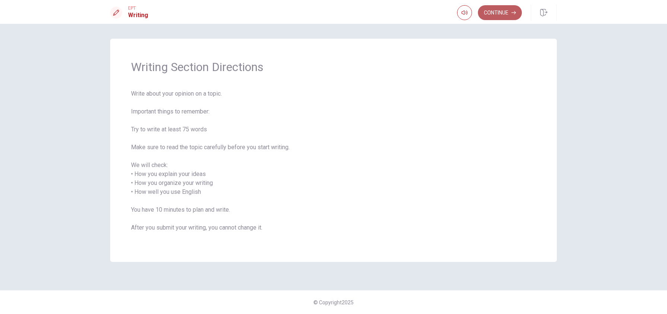
click at [508, 10] on button "Continue" at bounding box center [500, 12] width 44 height 15
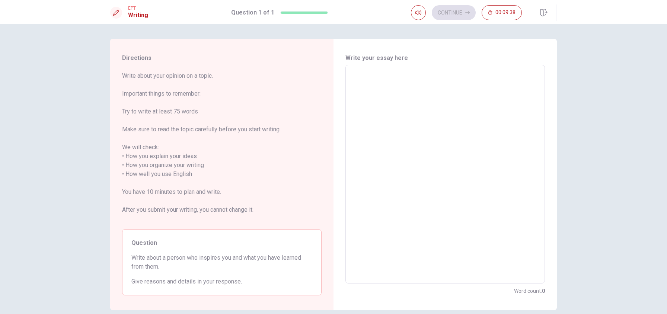
click at [418, 93] on textarea at bounding box center [445, 174] width 189 height 207
type textarea "t"
type textarea "x"
type textarea "te"
type textarea "x"
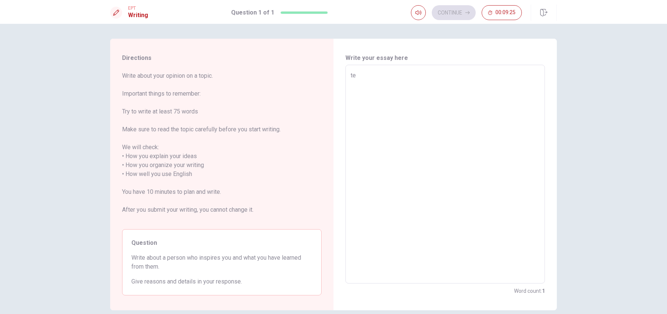
type textarea "t"
type textarea "x"
type textarea "th"
type textarea "x"
type textarea "the"
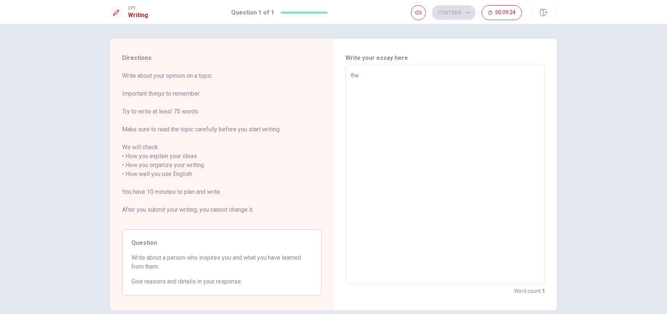
type textarea "x"
type textarea "the"
type textarea "x"
type textarea "the p"
type textarea "x"
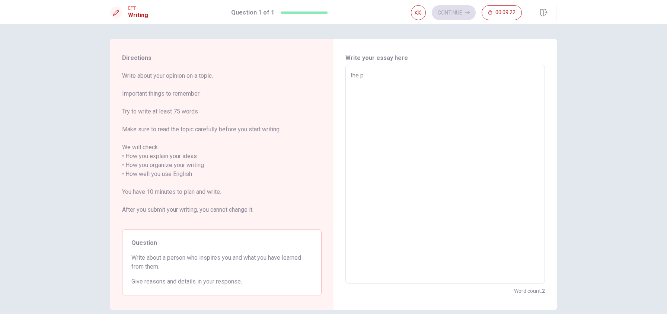
type textarea "the pe"
type textarea "x"
type textarea "the per"
type textarea "x"
type textarea "the pers"
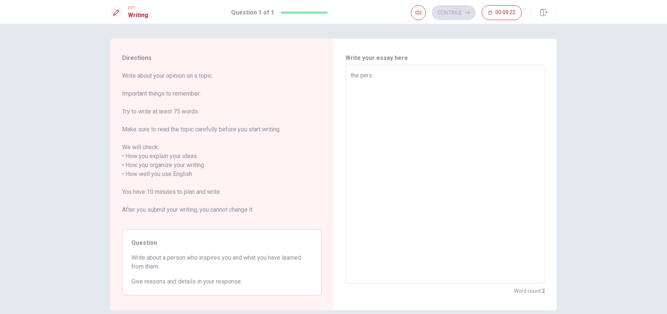
type textarea "x"
type textarea "the perso"
type textarea "x"
type textarea "the person"
type textarea "x"
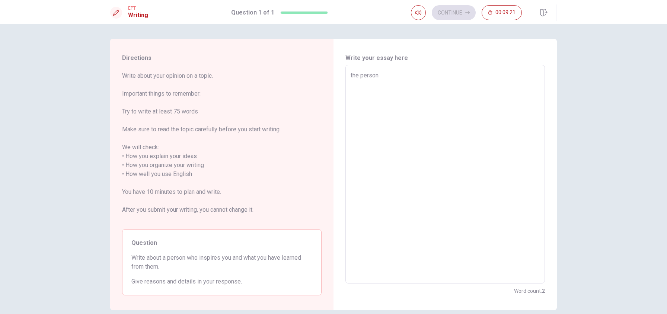
type textarea "the person"
type textarea "x"
type textarea "the person w"
type textarea "x"
type textarea "the person wh"
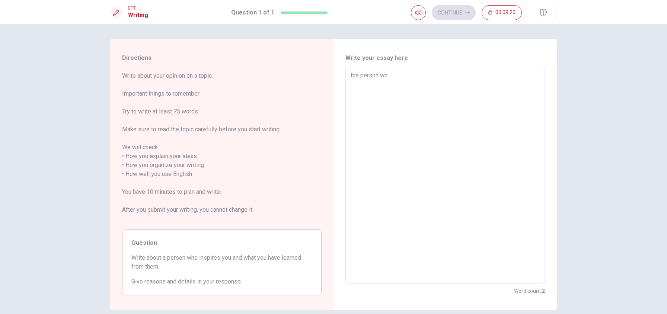
type textarea "x"
type textarea "the person who"
type textarea "x"
type textarea "the person who"
type textarea "x"
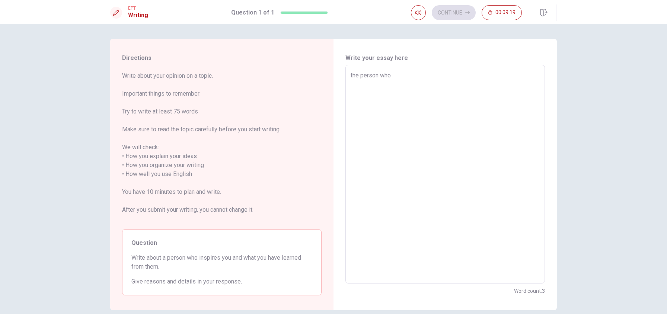
type textarea "the person who i"
type textarea "x"
type textarea "the person who in"
type textarea "x"
type textarea "the person who ins"
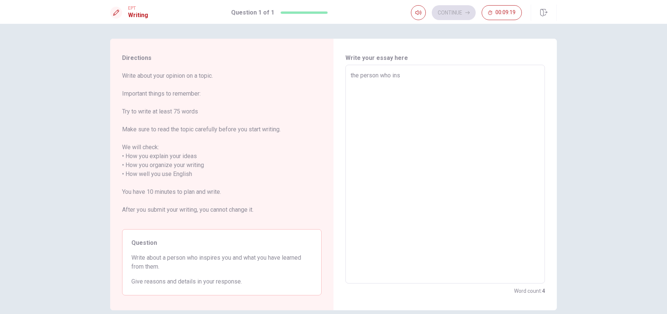
type textarea "x"
type textarea "the person who insi"
type textarea "x"
type textarea "the person who insir"
type textarea "x"
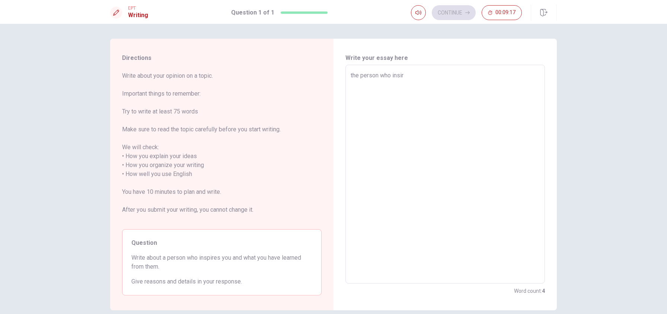
type textarea "the person who insire"
type textarea "x"
type textarea "the person who insires"
type textarea "x"
type textarea "the person who insires"
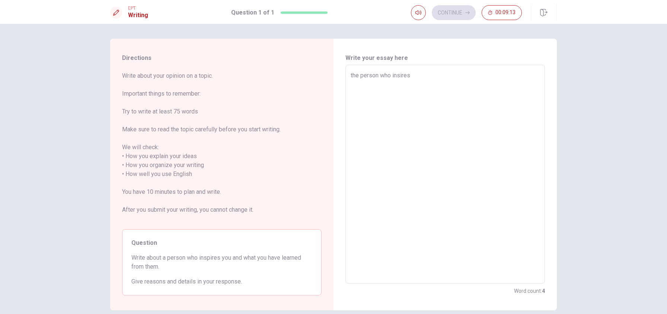
type textarea "x"
type textarea "the person who insires m"
type textarea "x"
type textarea "the person who insires me"
type textarea "x"
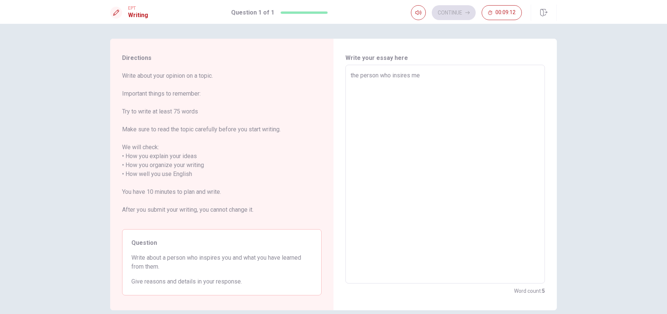
type textarea "the person who insires me"
type textarea "x"
type textarea "the person who insires me m"
type textarea "x"
type textarea "the person who insires me mo"
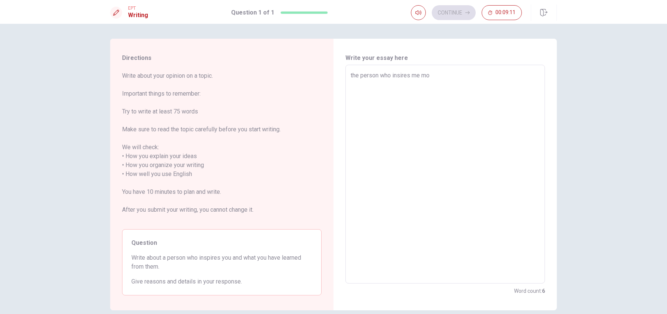
type textarea "x"
type textarea "the person who insires me mos"
type textarea "x"
type textarea "the person who insires me most"
type textarea "x"
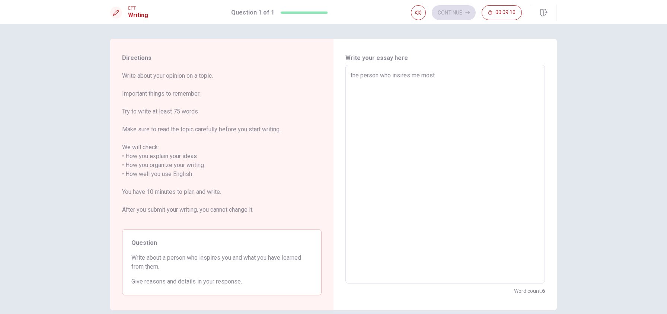
type textarea "the person who insires me most"
type textarea "x"
type textarea "the person who insires me most i"
type textarea "x"
type textarea "the person who insires me most is"
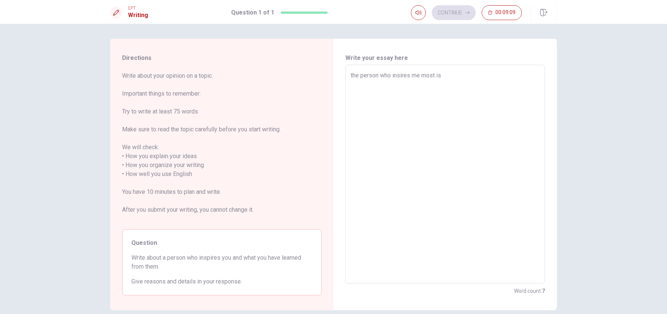
type textarea "x"
type textarea "the person who insires me most is"
type textarea "x"
type textarea "the person who insires me most is m"
type textarea "x"
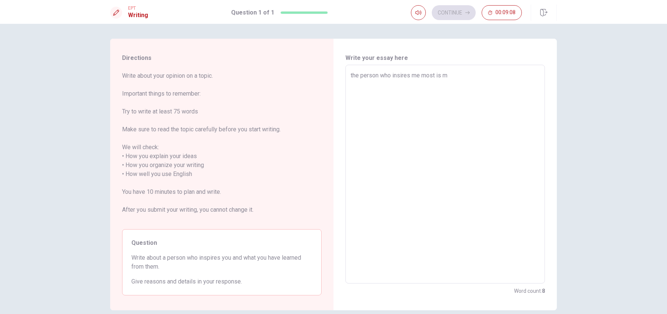
type textarea "the person who insires me most is my"
type textarea "x"
type textarea "the person who insires me most is my"
type textarea "x"
type textarea "the person who insires me most is my m"
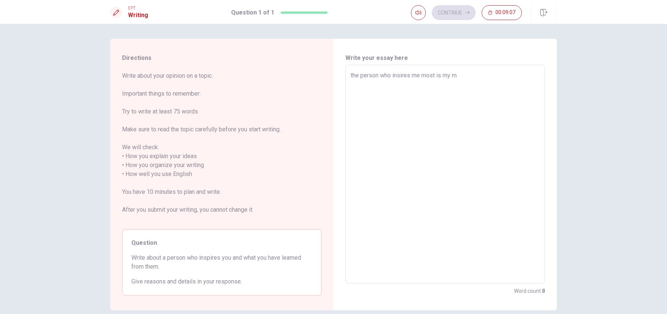
type textarea "x"
type textarea "the person who insires me most is my mo"
type textarea "x"
type textarea "the person who insires me most is my mot"
type textarea "x"
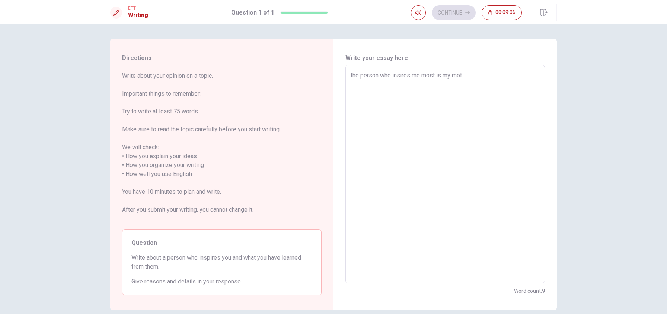
type textarea "the person who insires me most is my moth"
type textarea "x"
type textarea "the person who insires me most is my mothe"
type textarea "x"
type textarea "the person who insires me most is my mother"
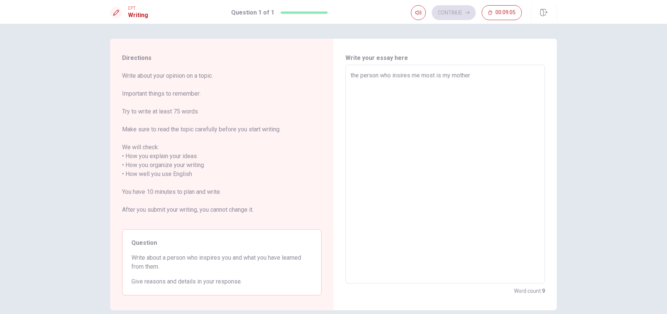
type textarea "x"
type textarea "the person who insires me most is my mother"
type textarea "x"
type textarea "the person who insires me most is my mother"
type textarea "x"
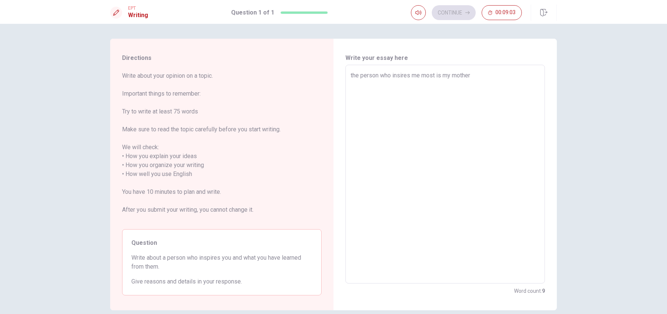
type textarea "the person who insires me most is my mother."
type textarea "x"
type textarea "the person who insires me most is my mother."
type textarea "x"
type textarea "the person who insires me most is my mother. s"
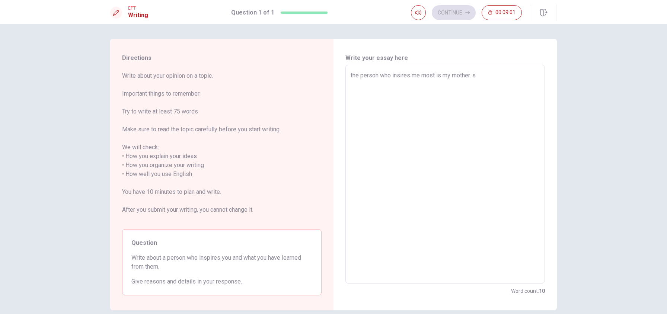
type textarea "x"
type textarea "the person who insires me most is my mother. sh"
type textarea "x"
type textarea "the person who insires me most is my mother. shi"
type textarea "x"
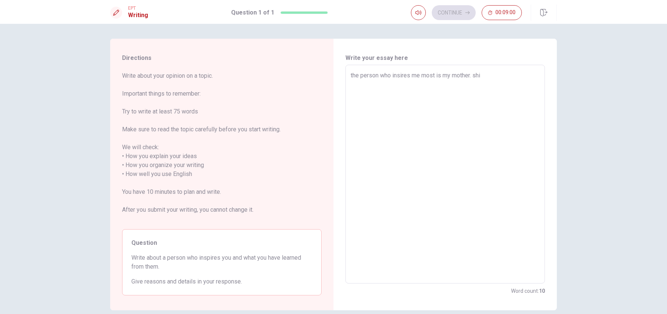
type textarea "the person who insires me most is my mother. shi"
type textarea "x"
type textarea "the person who insires me most is my mother. shi i"
type textarea "x"
type textarea "the person who insires me most is my mother. shi is"
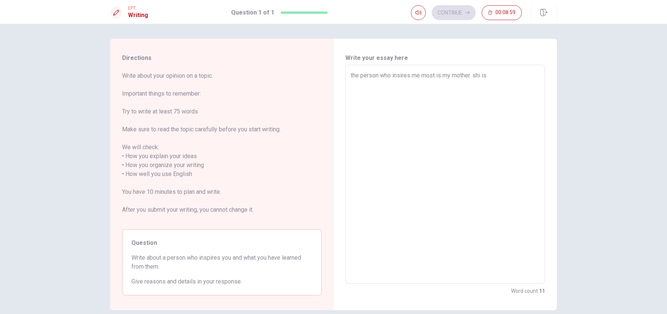
type textarea "x"
type textarea "the person who insires me most is my mother. shi is"
type textarea "x"
type textarea "the person who insires me most is my mother. shi is a"
type textarea "x"
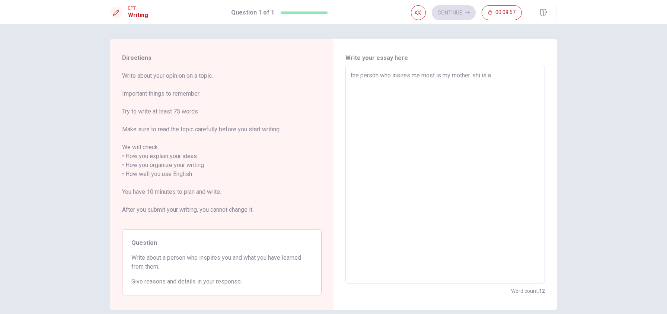
type textarea "the person who insires me most is my mother. shi is a"
type textarea "x"
type textarea "the person who insires me most is my mother. shi is a h"
type textarea "x"
type textarea "the person who insires me most is my mother. shi is a ha"
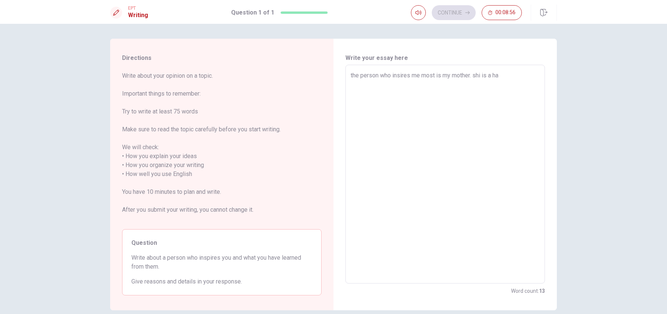
type textarea "x"
type textarea "the person who insires me most is my mother. shi is a hae"
type textarea "x"
type textarea "the person who insires me most is my mother. shi is a ha"
type textarea "x"
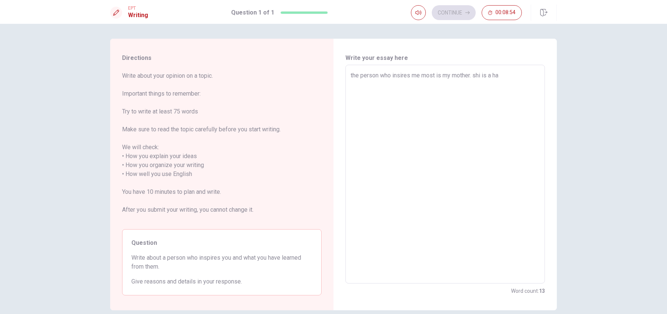
type textarea "the person who insires me most is my mother. shi is a har"
type textarea "x"
type textarea "the person who insires me most is my mother. shi is a hard"
type textarea "x"
type textarea "the person who insires me most is my mother. shi is a hardw"
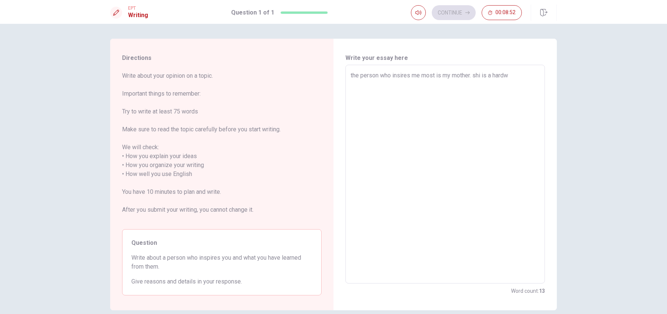
type textarea "x"
type textarea "the person who insires me most is my mother. shi is a hardwo"
type textarea "x"
type textarea "the person who insires me most is my mother. shi is a hardwor"
type textarea "x"
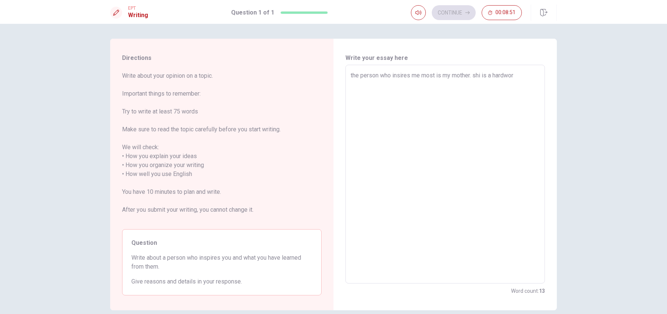
type textarea "the person who insires me most is my mother. shi is a hardwork"
type textarea "x"
type textarea "the person who insires me most is my mother. shi is a hardworki"
type textarea "x"
type textarea "the person who insires me most is my mother. shi is a hardworkin"
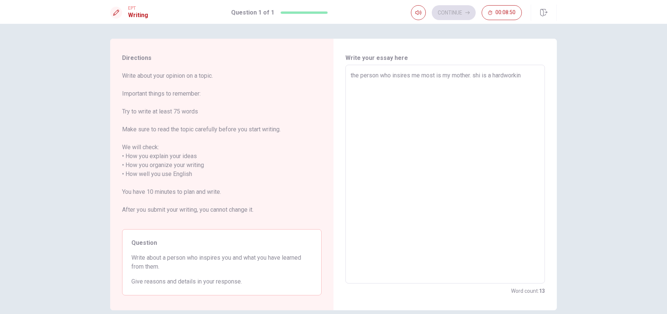
type textarea "x"
type textarea "the person who insires me most is my mother. shi is a hardworking"
type textarea "x"
type textarea "the person who insires me most is my mother. shi is a hardworking"
type textarea "x"
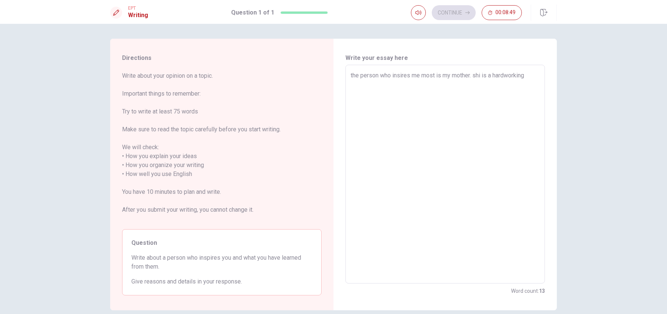
type textarea "the person who insires me most is my mother. shi is a hardworking a"
type textarea "x"
type textarea "the person who insires me most is my mother. shi is a hardworking an"
type textarea "x"
type textarea "the person who insires me most is my mother. shi is a hardworking and"
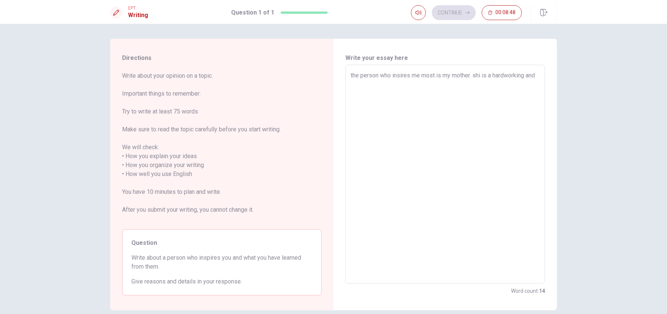
type textarea "x"
type textarea "the person who insires me most is my mother. shi is a hardworking and"
type textarea "x"
type textarea "the person who insires me most is my mother. shi is a hardworking and k"
type textarea "x"
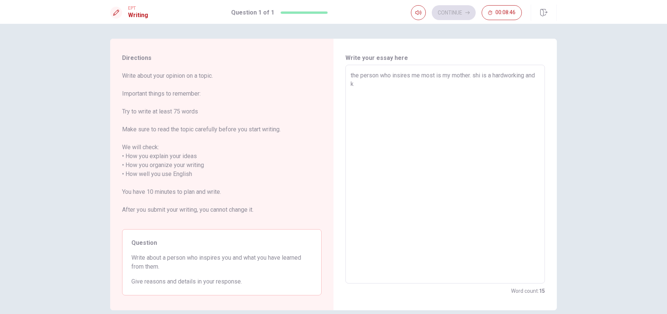
type textarea "the person who insires me most is my mother. shi is a hardworking and ki"
type textarea "x"
type textarea "the person who insires me most is my mother. shi is a hardworking and kin"
type textarea "x"
type textarea "the person who insires me most is my mother. [PERSON_NAME] is a hardworking and…"
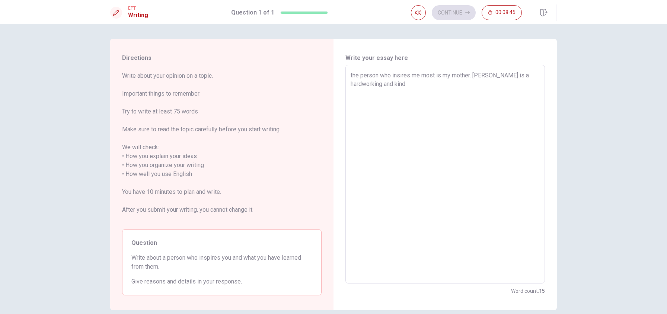
type textarea "x"
type textarea "the person who insires me most is my mother. [PERSON_NAME] is a hardworking and…"
type textarea "x"
type textarea "the person who insires me most is my mother. [PERSON_NAME] is a hardworking and…"
type textarea "x"
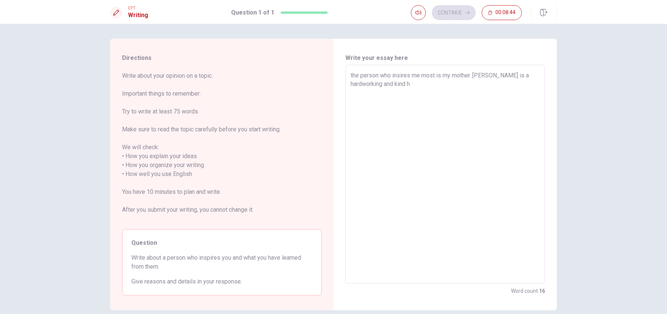
type textarea "the person who insires me most is my mother. [PERSON_NAME] is a hardworking and…"
type textarea "x"
type textarea "the person who insires me most is my mother. shi is a hardworking and kind hea"
type textarea "x"
type textarea "the person who insires me most is my mother. [PERSON_NAME] is a hardworking and…"
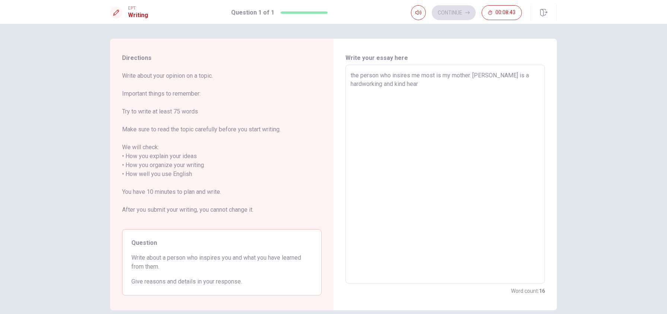
type textarea "x"
type textarea "the person who insires me most is my mother. [PERSON_NAME] is a hardworking and…"
type textarea "x"
type textarea "the person who insires me most is my mother. [PERSON_NAME] is a hardworking and…"
type textarea "x"
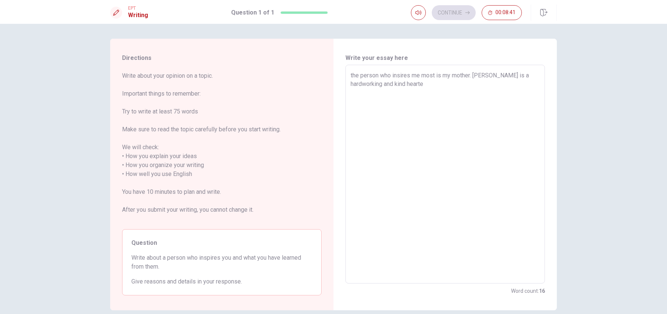
type textarea "the person who insires me most is my mother. [PERSON_NAME] is a hardworking and…"
type textarea "x"
type textarea "the person who insires me most is my mother. [PERSON_NAME] is a hardworking and…"
type textarea "x"
type textarea "the person who insires me most is my mother. [PERSON_NAME] is a hardworking and…"
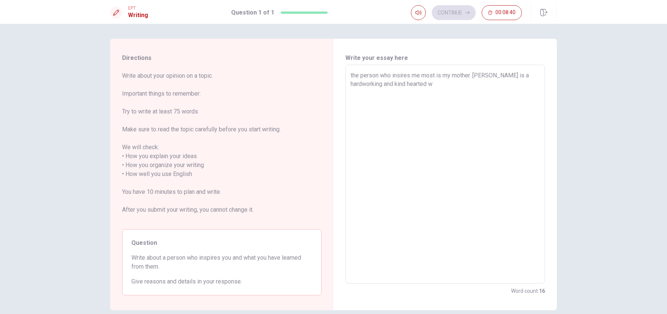
type textarea "x"
type textarea "the person who insires me most is my mother. [PERSON_NAME] is a hardworking and…"
type textarea "x"
type textarea "the person who insires me most is my mother. [PERSON_NAME] is a hardworking and…"
type textarea "x"
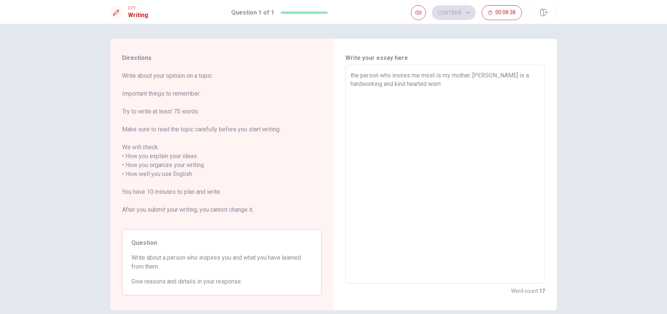
type textarea "the person who insires me most is my mother. [PERSON_NAME] is a hardworking and…"
type textarea "x"
type textarea "the person who insires me most is my mother. [PERSON_NAME] is a hardworking and…"
type textarea "x"
type textarea "the person who insires me most is my mother. [PERSON_NAME] is a hardworking and…"
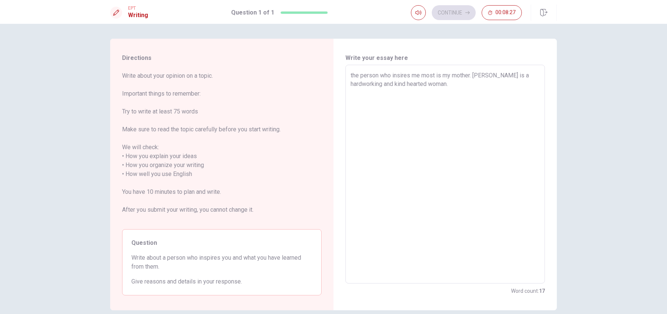
click at [401, 76] on textarea "the person who insires me most is my mother. [PERSON_NAME] is a hardworking and…" at bounding box center [445, 174] width 189 height 207
type textarea "x"
type textarea "the person who inspires me most is my mother. [PERSON_NAME] is a hardworking an…"
click at [434, 86] on textarea "the person who inspires me most is my mother. [PERSON_NAME] is a hardworking an…" at bounding box center [445, 174] width 189 height 207
type textarea "x"
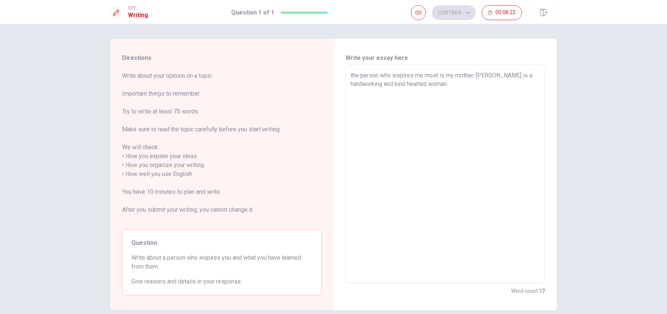
type textarea "the person who inspires me most is my mother. [PERSON_NAME] is a hardworking an…"
type textarea "x"
type textarea "the person who inspires me most is my mother. [PERSON_NAME] is a hardworking an…"
type textarea "x"
type textarea "the person who inspires me most is my mother. [PERSON_NAME] is a hardworking an…"
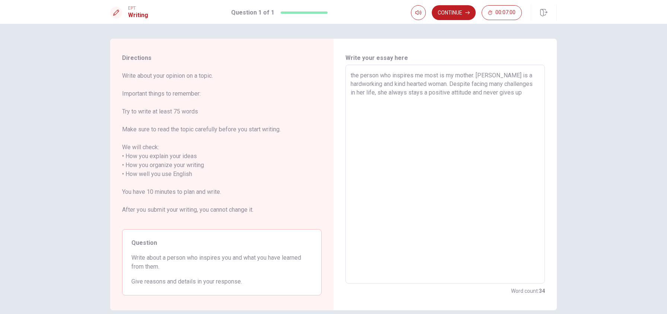
click at [484, 95] on textarea "the person who inspires me most is my mother. [PERSON_NAME] is a hardworking an…" at bounding box center [445, 174] width 189 height 207
click at [486, 95] on textarea "the person who inspires me most is my mother. [PERSON_NAME] is a hardworking an…" at bounding box center [445, 174] width 189 height 207
click at [504, 95] on textarea "the person who inspires me most is my mother. [PERSON_NAME] is a hardworking an…" at bounding box center [445, 174] width 189 height 207
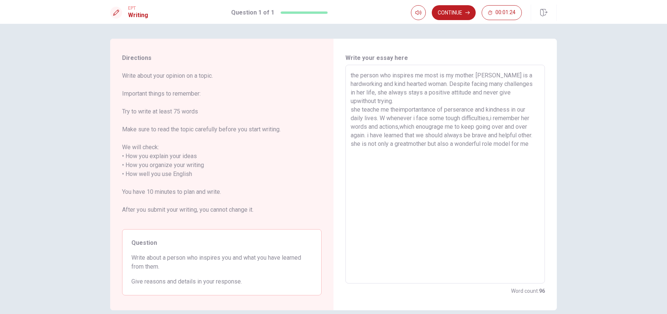
click at [353, 75] on textarea "the person who inspires me most is my mother. [PERSON_NAME] is a hardworking an…" at bounding box center [445, 174] width 189 height 207
click at [416, 91] on textarea "The person who inspires me most is my mother. [PERSON_NAME] is a hardworking an…" at bounding box center [445, 174] width 189 height 207
click at [486, 75] on textarea "The person who inspires me most is my mother. [PERSON_NAME] is a hardworking an…" at bounding box center [445, 174] width 189 height 207
click at [488, 75] on textarea "The person who inspires me most is my mother. [PERSON_NAME] is a hardworking an…" at bounding box center [445, 174] width 189 height 207
click at [400, 100] on textarea "The person who inspires me most is my mother. Sheis a hardworking and kind hear…" at bounding box center [445, 174] width 189 height 207
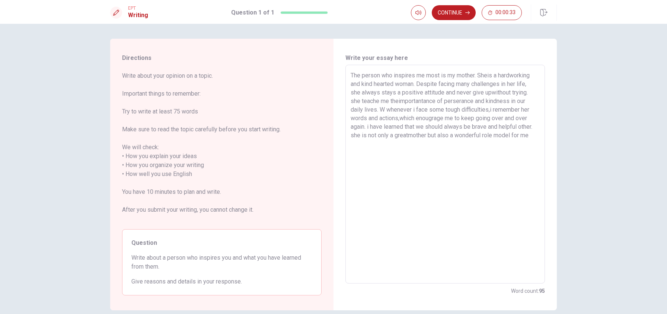
click at [399, 101] on textarea "The person who inspires me most is my mother. Sheis a hardworking and kind hear…" at bounding box center [445, 174] width 189 height 207
click at [489, 75] on textarea "The person who inspires me most is my mother. Sheis a hardworking and kind hear…" at bounding box center [445, 174] width 189 height 207
click at [387, 109] on textarea "The person who inspires me most is my mother. She is a hardworking and kind hea…" at bounding box center [445, 174] width 189 height 207
click at [390, 109] on textarea "The person who inspires me most is my mother. She is a hardworking and kind hea…" at bounding box center [445, 174] width 189 height 207
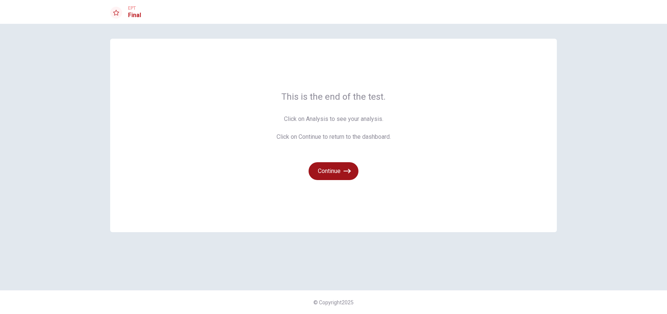
click at [353, 170] on button "Continue" at bounding box center [334, 171] width 50 height 18
